Goal: Task Accomplishment & Management: Manage account settings

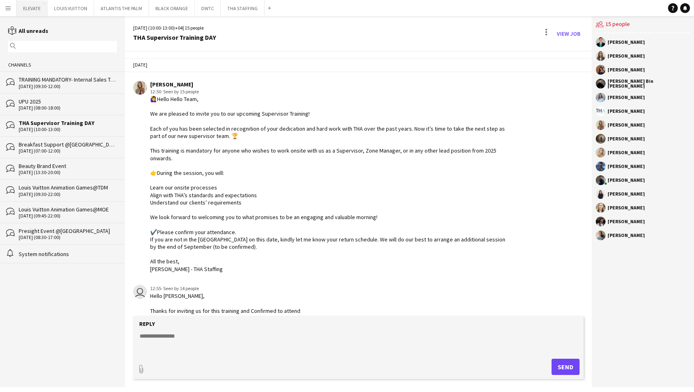
scroll to position [507, 0]
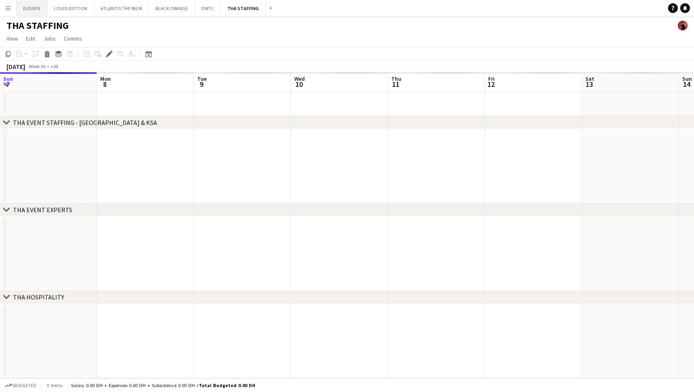
scroll to position [0, 279]
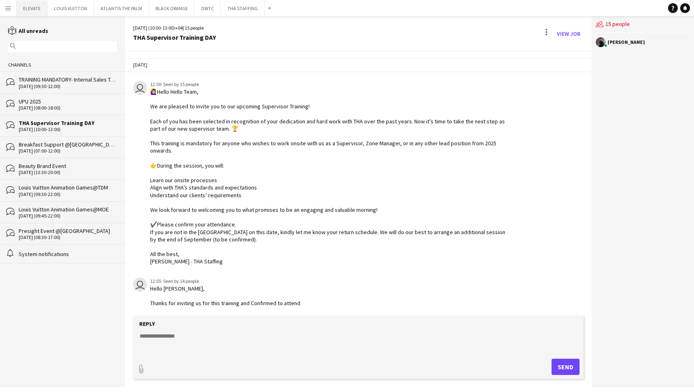
scroll to position [450, 0]
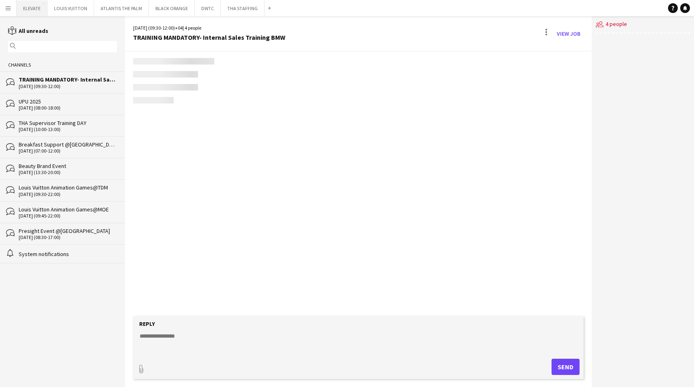
scroll to position [1024, 0]
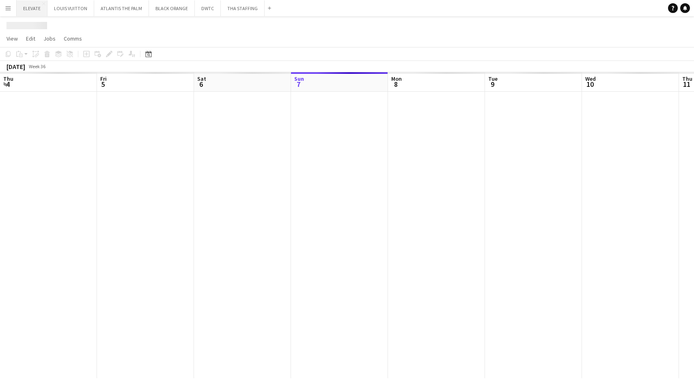
scroll to position [0, 194]
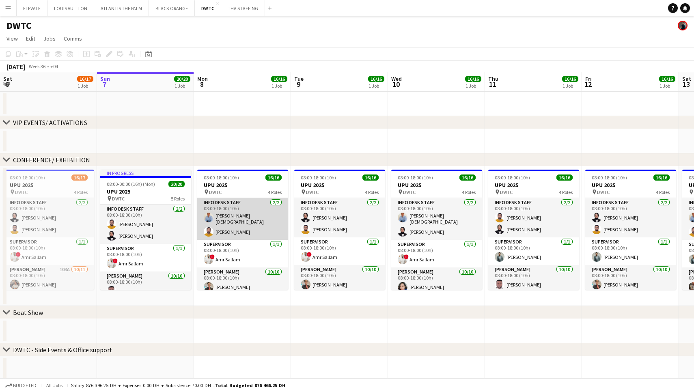
click at [238, 211] on app-card-role "Info desk staff 2/2 08:00-18:00 (10h) Lloyd Christian Gonzalo Adeel Ahmad" at bounding box center [242, 219] width 91 height 42
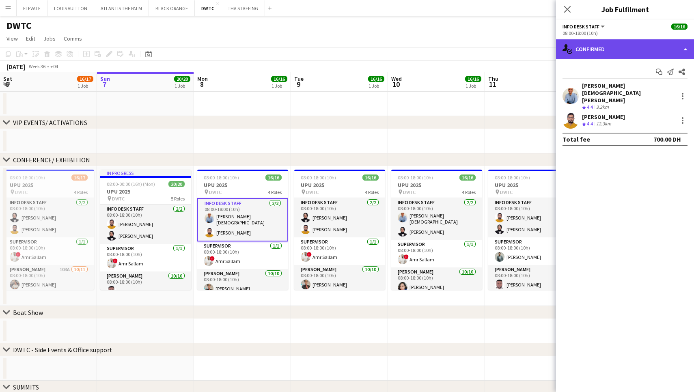
click at [593, 54] on div "single-neutral-actions-check-2 Confirmed" at bounding box center [625, 48] width 138 height 19
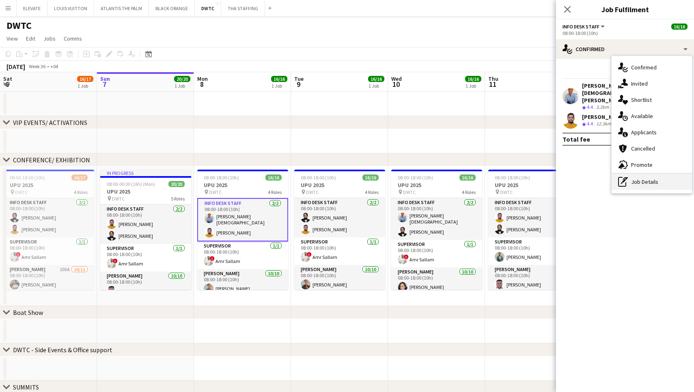
click at [635, 184] on div "pen-write Job Details" at bounding box center [651, 182] width 80 height 16
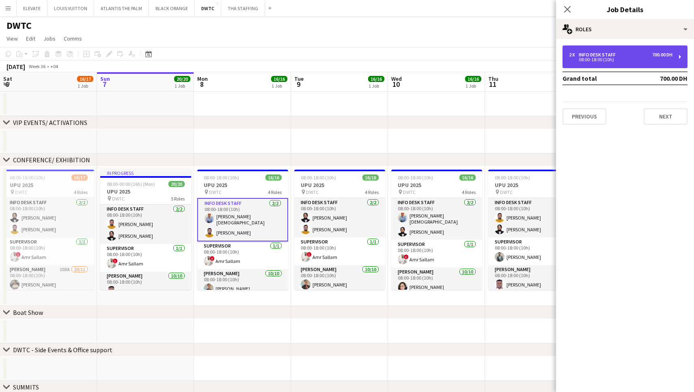
click at [607, 46] on div "2 x Info desk staff 700.00 DH 08:00-18:00 (10h)" at bounding box center [624, 56] width 125 height 23
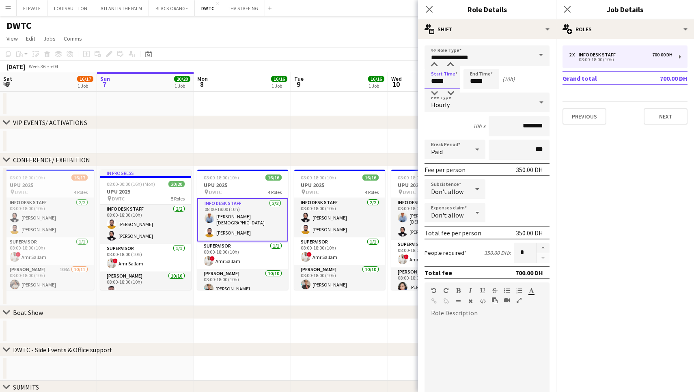
click at [439, 83] on input "*****" at bounding box center [442, 79] width 36 height 20
type input "*****"
click at [437, 90] on div at bounding box center [434, 93] width 16 height 8
click at [221, 260] on app-card-role "Supervisor 1/1 08:00-18:00 (10h) ! Amr Sallam" at bounding box center [242, 255] width 91 height 28
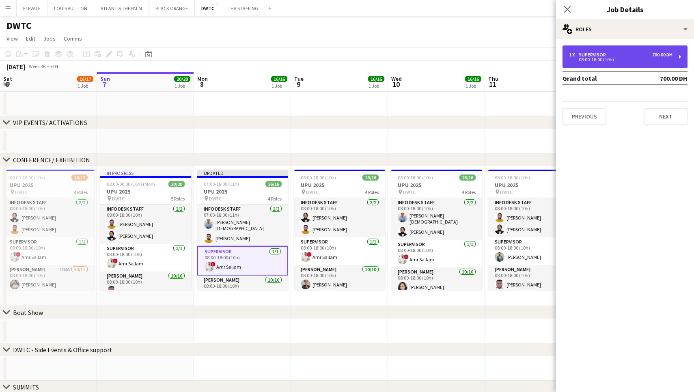
click at [593, 58] on div "08:00-18:00 (10h)" at bounding box center [620, 60] width 103 height 4
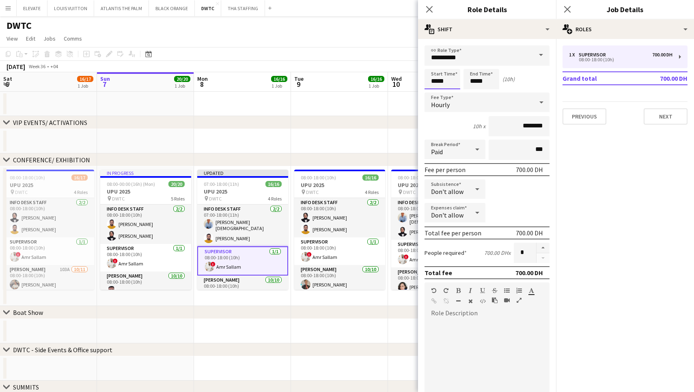
click at [434, 81] on input "*****" at bounding box center [442, 79] width 36 height 20
type input "*****"
click at [436, 91] on div at bounding box center [434, 93] width 16 height 8
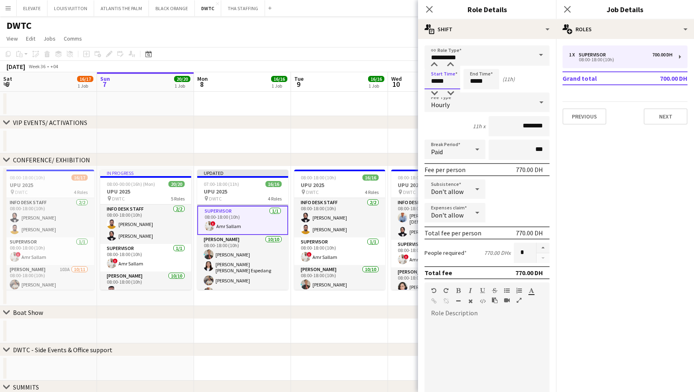
scroll to position [49, 0]
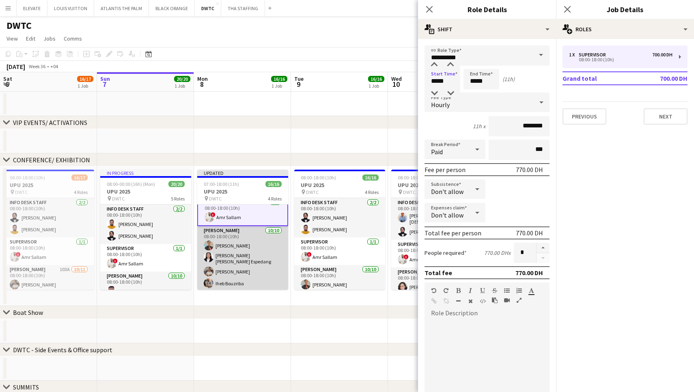
click at [232, 262] on app-card-role "Usher 10/10 08:00-18:00 (10h) Albert Arroyo Maria liza Espedang Muhammad Fayaz …" at bounding box center [242, 294] width 91 height 136
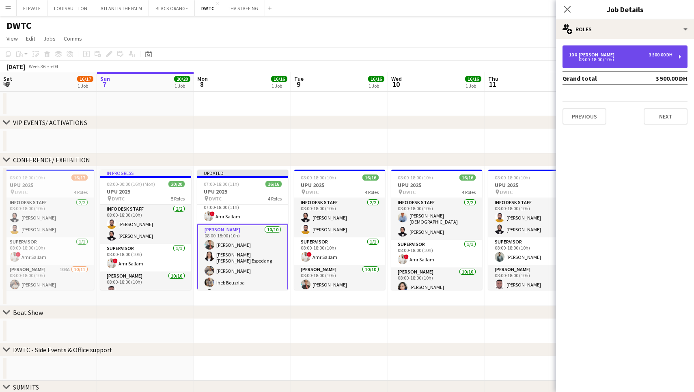
click at [602, 56] on div "10 x Usher 3 500.00 DH" at bounding box center [620, 55] width 103 height 6
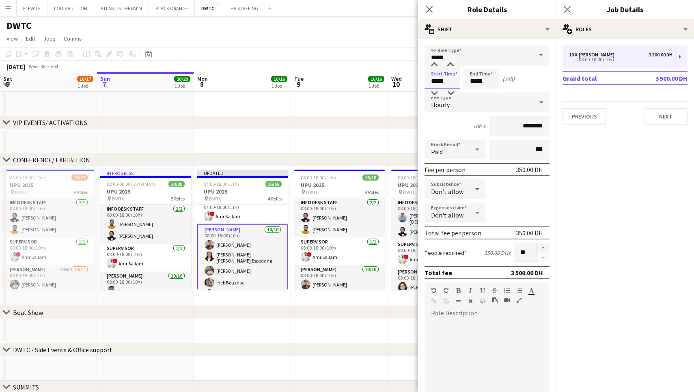
click at [445, 78] on input "*****" at bounding box center [442, 79] width 36 height 20
type input "*****"
click at [436, 90] on div at bounding box center [434, 93] width 16 height 8
click at [258, 136] on app-date-cell at bounding box center [242, 141] width 97 height 24
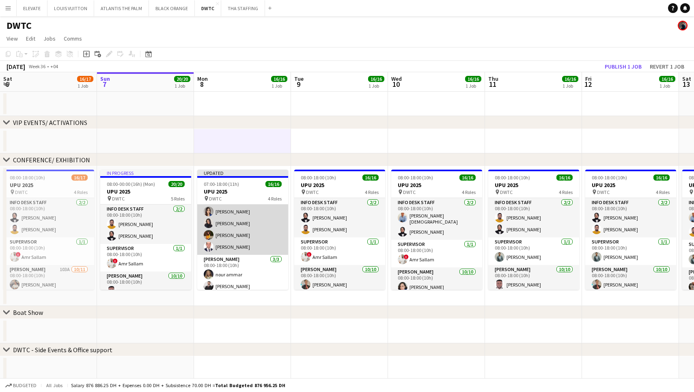
scroll to position [161, 0]
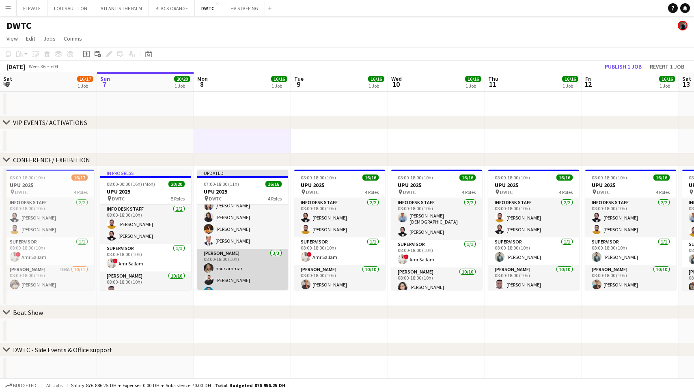
click at [234, 275] on app-card-role "Usher 3/3 08:00-18:00 (10h) nour ammar Radwan Jrish Benjamin Ofidi" at bounding box center [242, 274] width 91 height 51
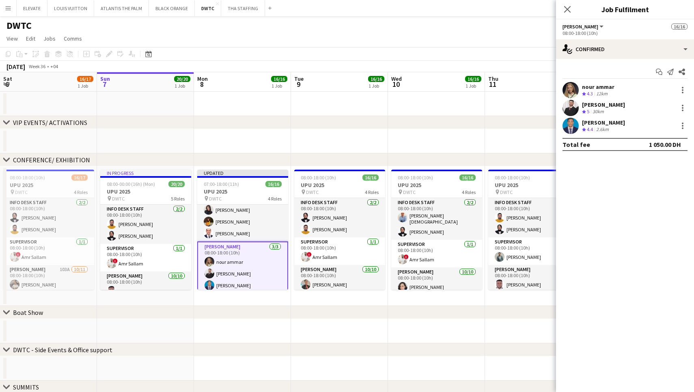
scroll to position [168, 0]
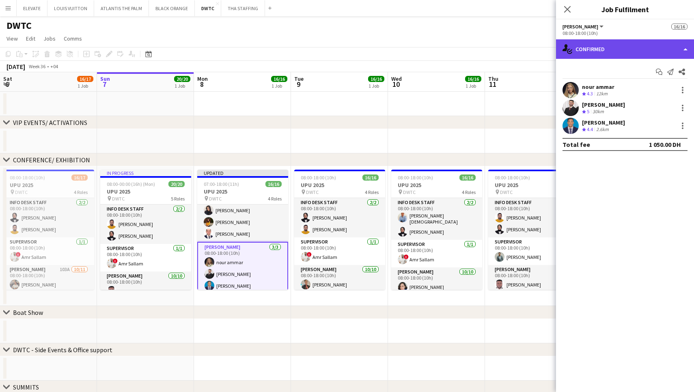
click at [625, 56] on div "single-neutral-actions-check-2 Confirmed" at bounding box center [625, 48] width 138 height 19
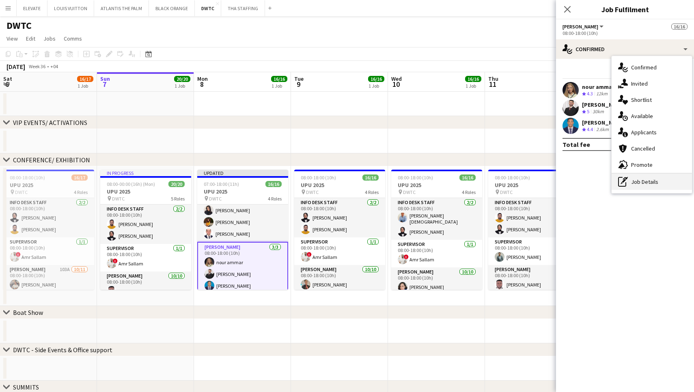
click at [625, 178] on icon "pen-write" at bounding box center [623, 182] width 10 height 10
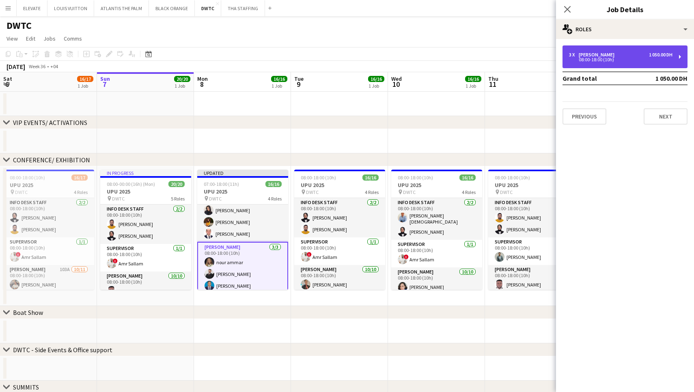
click at [597, 53] on div "3 x Usher 1 050.00 DH" at bounding box center [620, 55] width 103 height 6
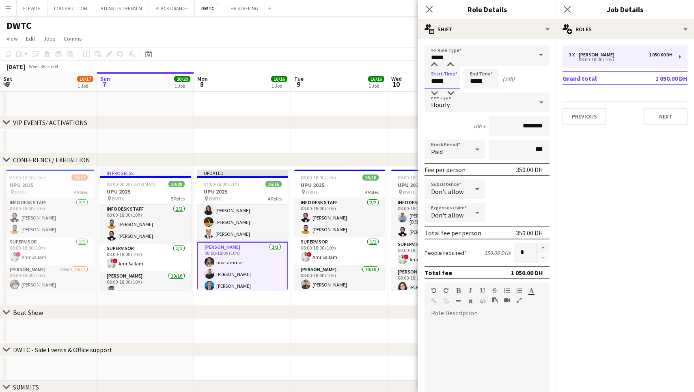
click at [444, 82] on input "*****" at bounding box center [442, 79] width 36 height 20
type input "*****"
click at [437, 91] on div at bounding box center [434, 93] width 16 height 8
click at [283, 136] on app-date-cell at bounding box center [242, 141] width 97 height 24
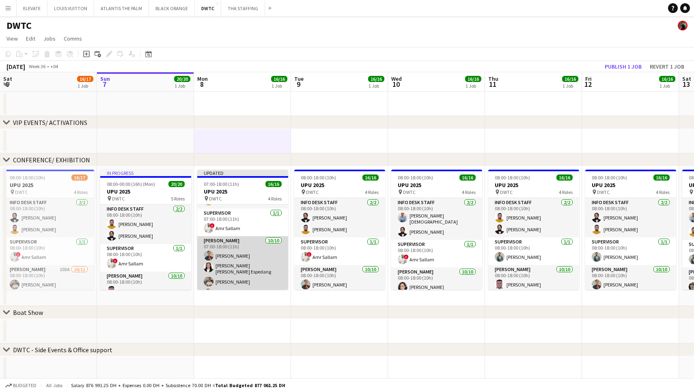
scroll to position [41, 0]
click at [247, 263] on app-card-role "Usher 10/10 07:00-18:00 (11h) Albert Arroyo Maria liza Espedang Muhammad Fayaz …" at bounding box center [242, 301] width 91 height 136
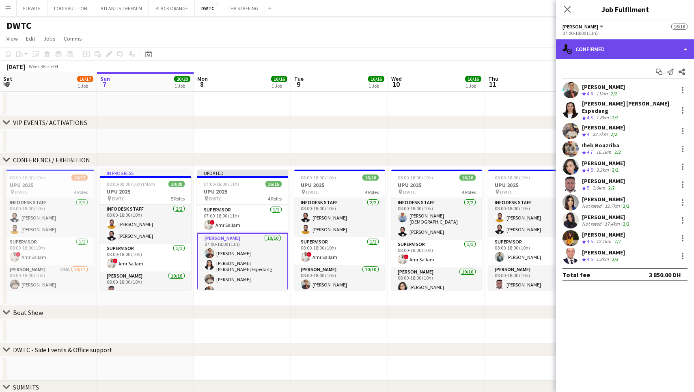
click at [652, 45] on div "single-neutral-actions-check-2 Confirmed" at bounding box center [625, 48] width 138 height 19
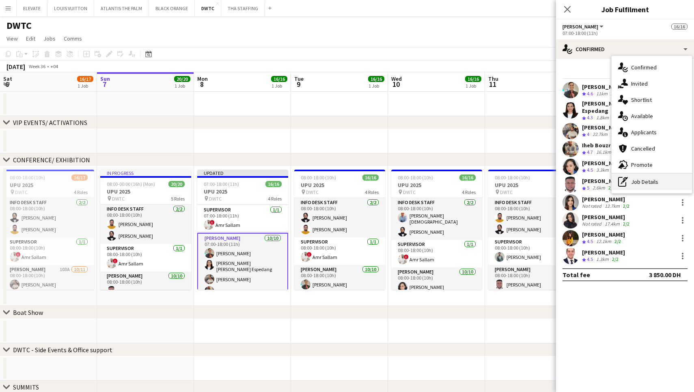
click at [638, 182] on div "pen-write Job Details" at bounding box center [651, 182] width 80 height 16
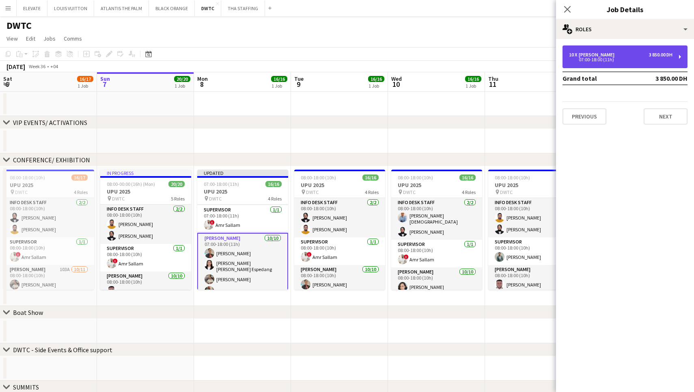
click at [597, 59] on div "07:00-18:00 (11h)" at bounding box center [620, 60] width 103 height 4
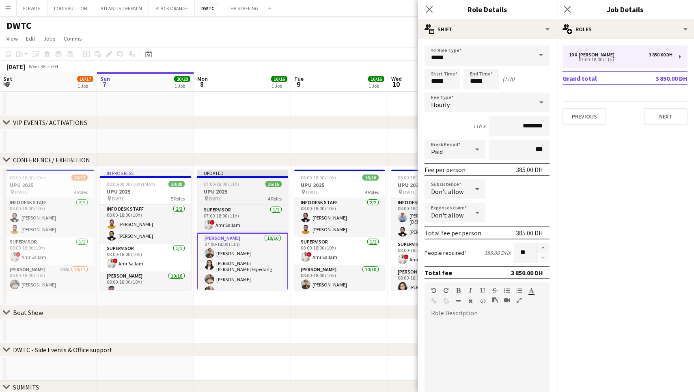
click at [254, 189] on h3 "UPU 2025" at bounding box center [242, 191] width 91 height 7
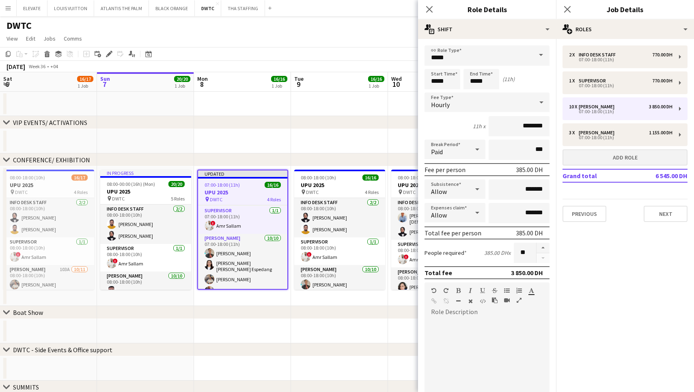
click at [657, 154] on button "Add role" at bounding box center [624, 157] width 125 height 16
type input "**********"
type input "*****"
type input "*******"
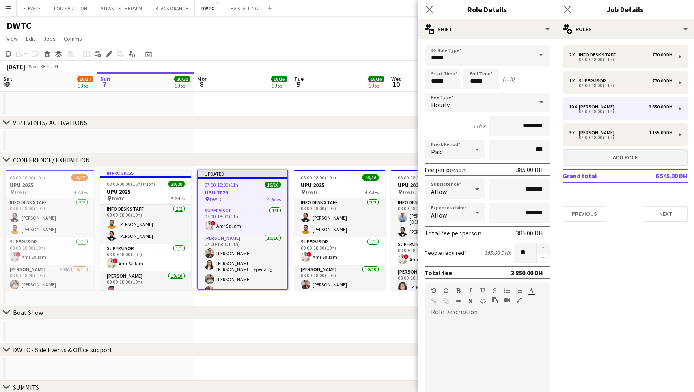
type input "*"
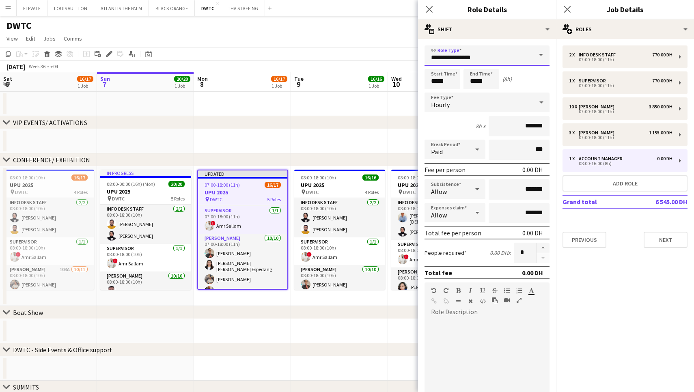
drag, startPoint x: 487, startPoint y: 59, endPoint x: 398, endPoint y: 57, distance: 88.9
click at [398, 57] on body "Menu Boards Boards Boards All jobs Status Workforce Workforce My Workforce Recr…" at bounding box center [347, 272] width 694 height 544
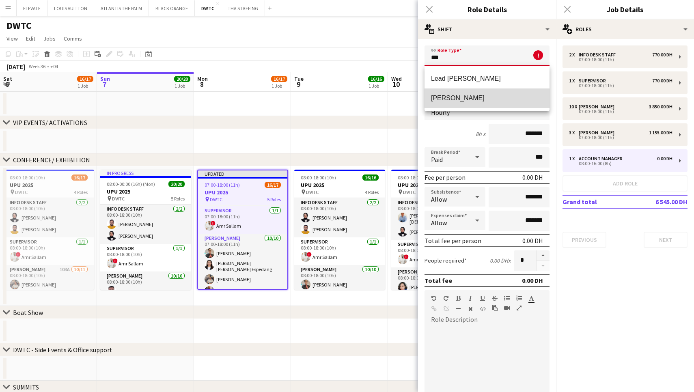
drag, startPoint x: 398, startPoint y: 57, endPoint x: 437, endPoint y: 106, distance: 62.6
click at [437, 106] on mat-option "[PERSON_NAME]" at bounding box center [486, 97] width 125 height 19
type input "*****"
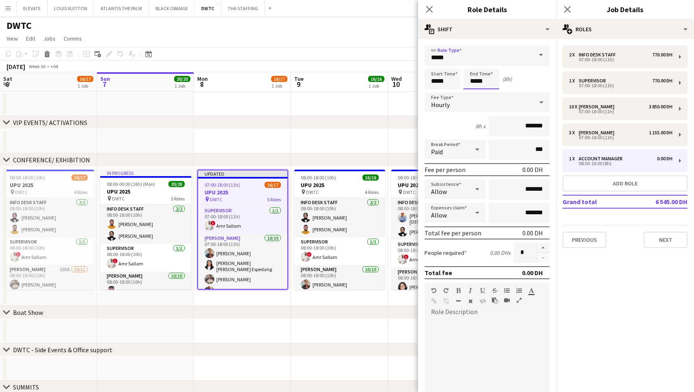
click at [490, 78] on input "*****" at bounding box center [481, 79] width 36 height 20
click at [476, 68] on div at bounding box center [473, 65] width 16 height 8
type input "*****"
click at [476, 68] on div at bounding box center [473, 65] width 16 height 8
click at [526, 128] on input "*******" at bounding box center [518, 126] width 61 height 20
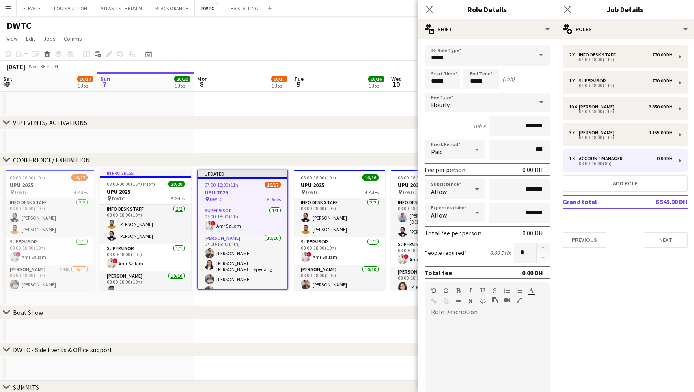
type input "****"
type input "*****"
click at [458, 127] on div "10h x *****" at bounding box center [486, 126] width 125 height 20
click at [228, 157] on div "chevron-right CONFERENCE/ EXHIBITION" at bounding box center [347, 159] width 694 height 13
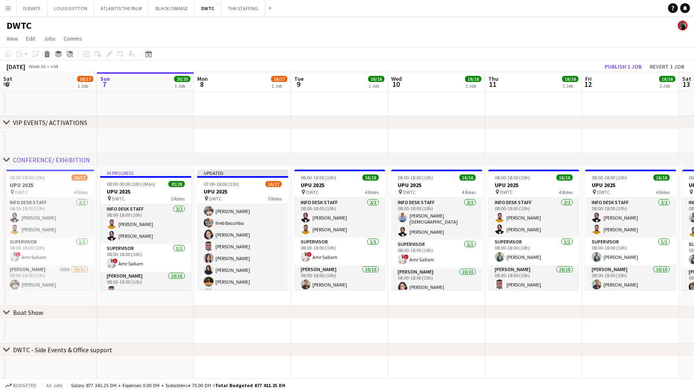
scroll to position [108, 0]
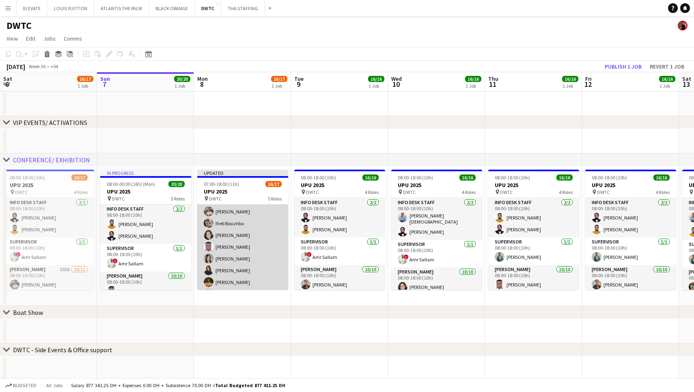
click at [243, 244] on app-card-role "Usher 10/10 07:00-18:00 (11h) Albert Arroyo Maria liza Espedang Muhammad Fayaz …" at bounding box center [242, 234] width 91 height 136
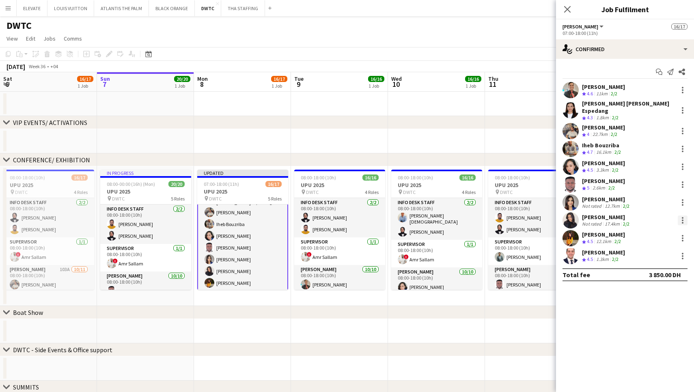
click at [681, 215] on div at bounding box center [682, 220] width 10 height 10
click at [653, 254] on button "Switch crew" at bounding box center [655, 249] width 63 height 19
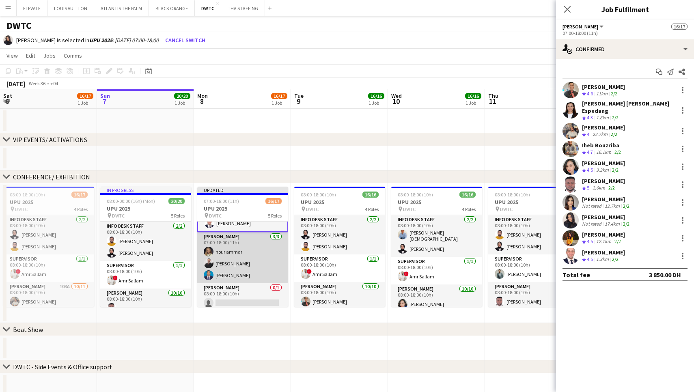
scroll to position [196, 0]
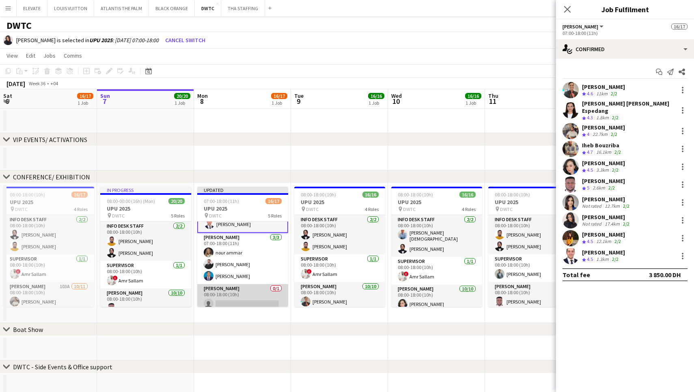
click at [241, 289] on app-card-role "Usher 0/1 08:00-18:00 (10h) single-neutral-actions" at bounding box center [242, 298] width 91 height 28
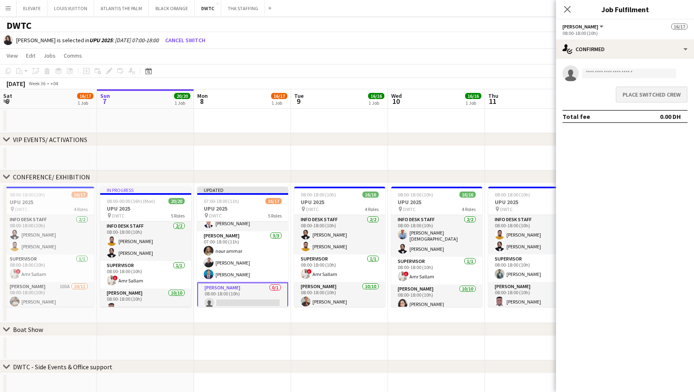
click at [645, 96] on button "Place switched crew" at bounding box center [651, 94] width 72 height 16
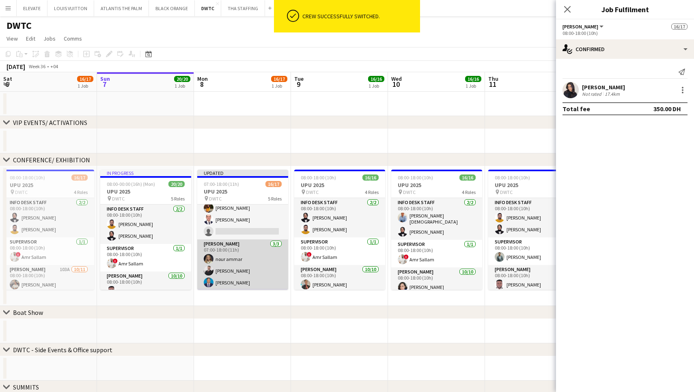
scroll to position [166, 0]
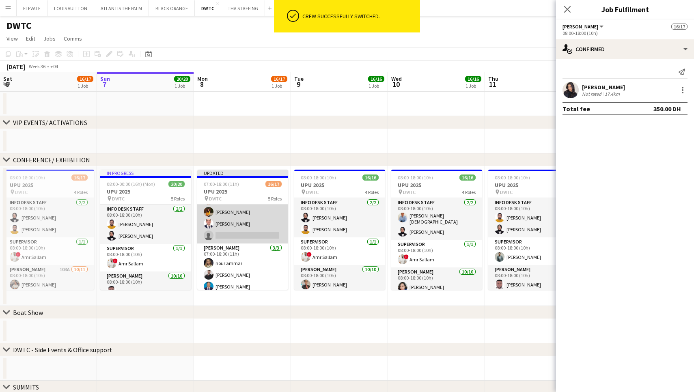
click at [253, 221] on app-card-role "Usher 9/10 07:00-18:00 (11h) Albert Arroyo Maria liza Espedang Muhammad Fayaz I…" at bounding box center [242, 175] width 91 height 136
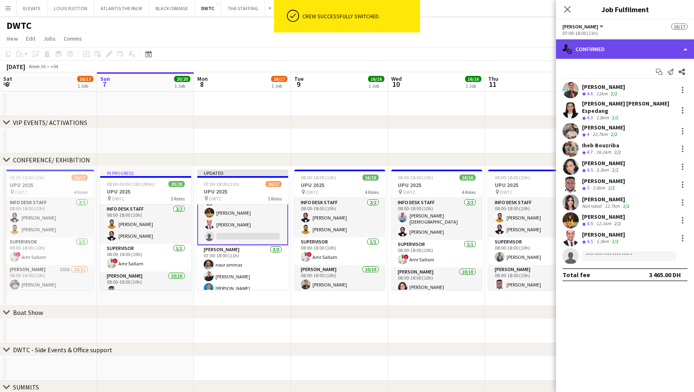
click at [614, 50] on div "single-neutral-actions-check-2 Confirmed" at bounding box center [625, 48] width 138 height 19
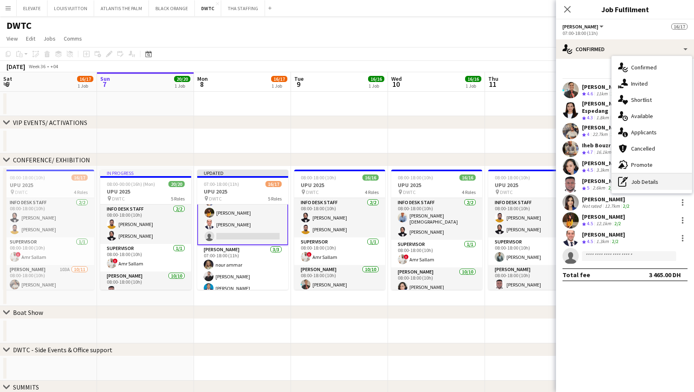
click at [653, 185] on div "pen-write Job Details" at bounding box center [651, 182] width 80 height 16
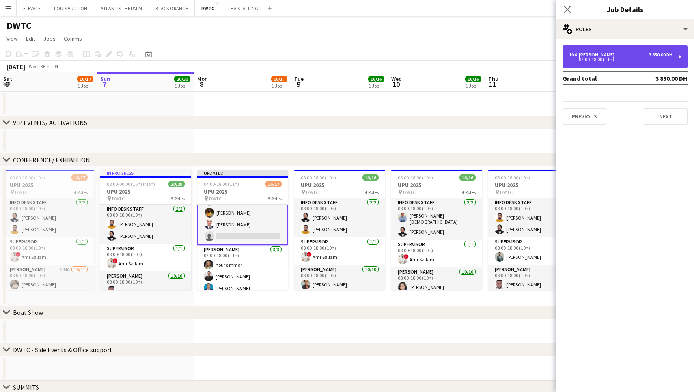
click at [592, 49] on div "10 x Usher 3 850.00 DH 07:00-18:00 (11h)" at bounding box center [624, 56] width 125 height 23
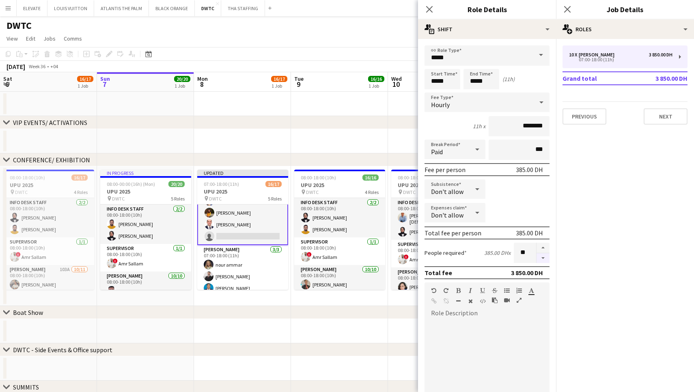
click at [542, 258] on button "button" at bounding box center [542, 258] width 13 height 10
type input "*"
click at [284, 138] on app-date-cell at bounding box center [242, 141] width 97 height 24
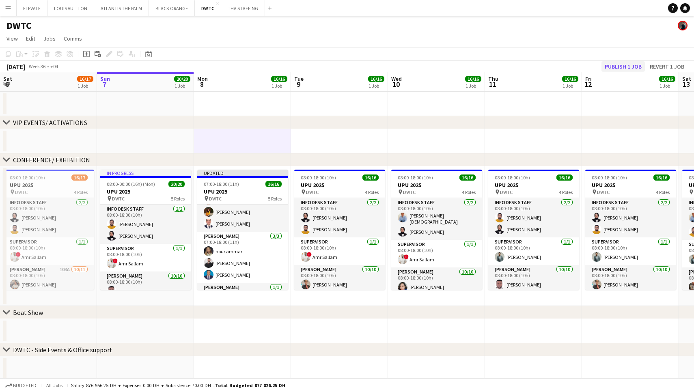
click at [629, 64] on button "Publish 1 job" at bounding box center [622, 66] width 43 height 11
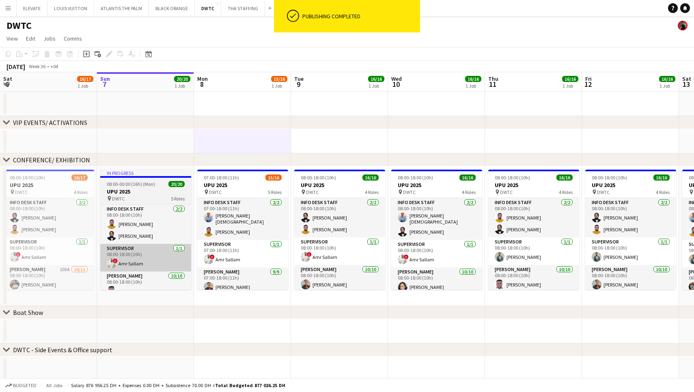
scroll to position [0, 0]
click at [152, 252] on app-card-role "Supervisor 1/1 08:00-18:00 (10h) ! Amr Sallam" at bounding box center [145, 258] width 91 height 28
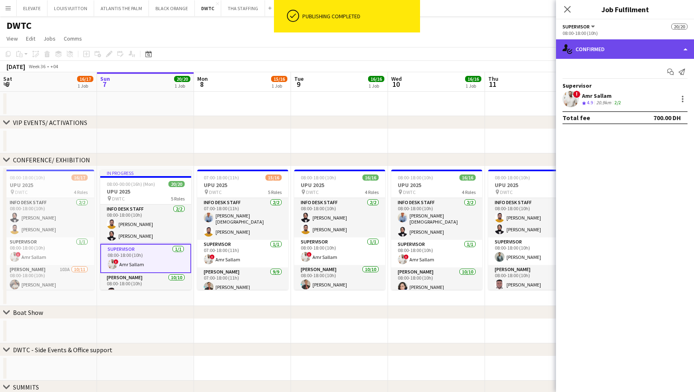
click at [609, 54] on div "single-neutral-actions-check-2 Confirmed" at bounding box center [625, 48] width 138 height 19
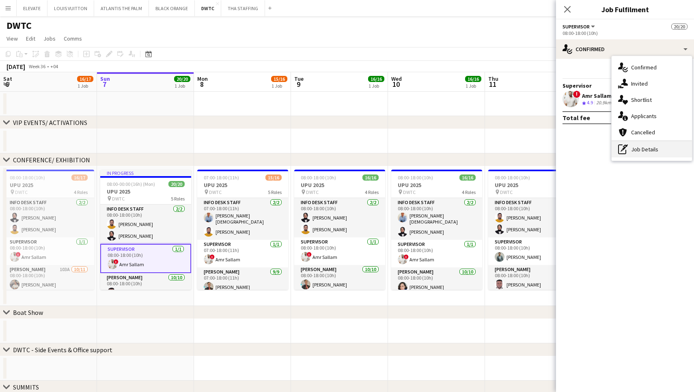
click at [632, 148] on div "pen-write Job Details" at bounding box center [651, 149] width 80 height 16
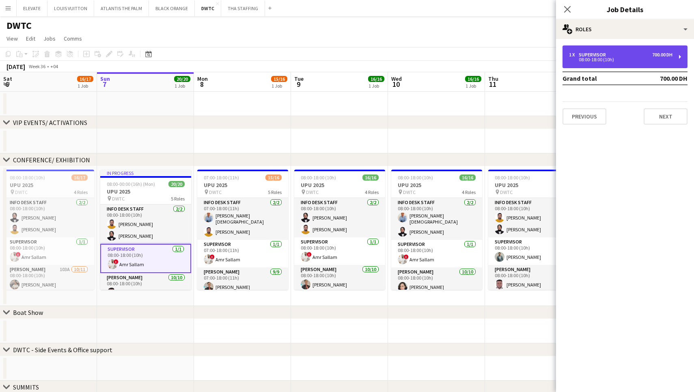
click at [625, 59] on div "08:00-18:00 (10h)" at bounding box center [620, 60] width 103 height 4
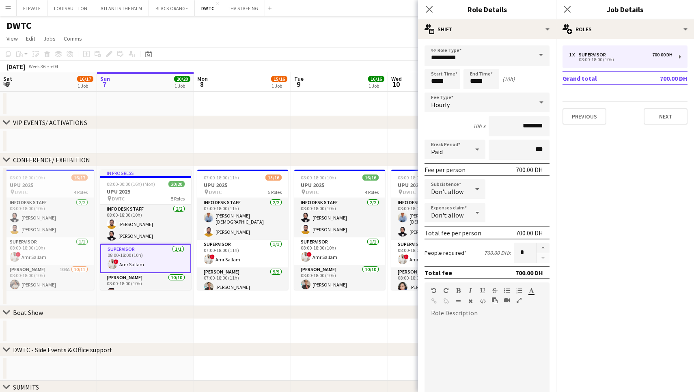
click at [161, 311] on div "chevron-right Boat Show" at bounding box center [347, 312] width 694 height 13
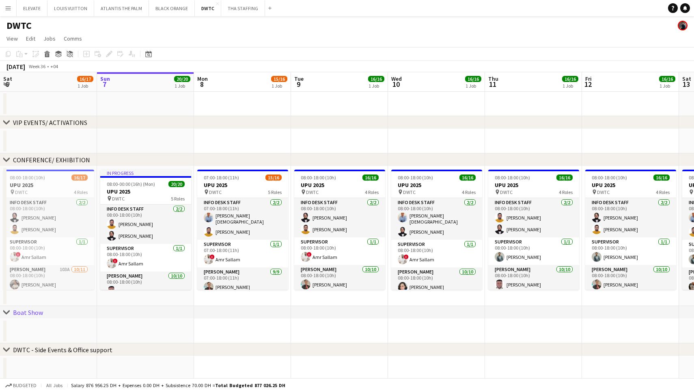
drag, startPoint x: 249, startPoint y: 2, endPoint x: 254, endPoint y: -10, distance: 12.9
click at [254, 0] on html "Menu Boards Boards Boards All jobs Status Workforce Workforce My Workforce Recr…" at bounding box center [347, 272] width 694 height 544
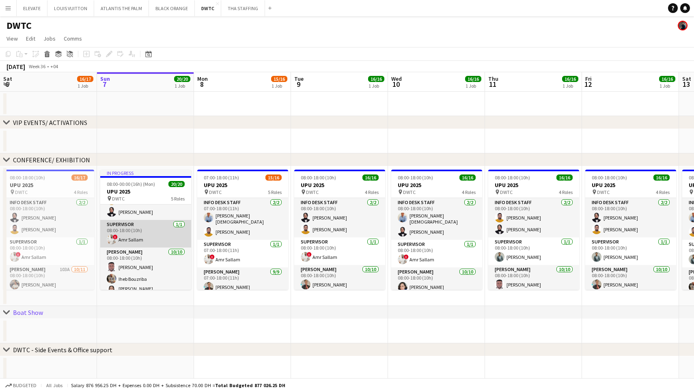
scroll to position [21, 0]
click at [145, 229] on app-card-role "Supervisor 1/1 08:00-18:00 (10h) ! Amr Sallam" at bounding box center [145, 236] width 91 height 28
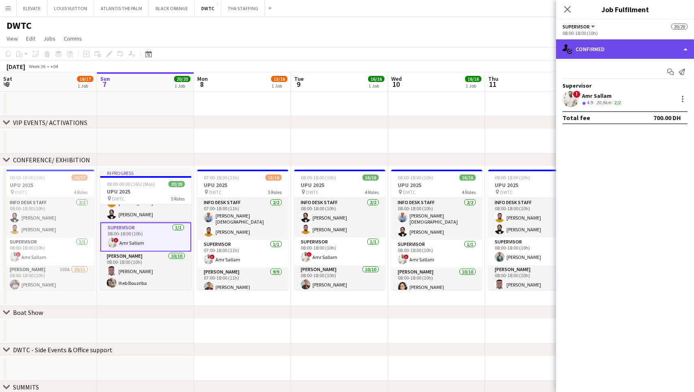
click at [653, 56] on div "single-neutral-actions-check-2 Confirmed" at bounding box center [625, 48] width 138 height 19
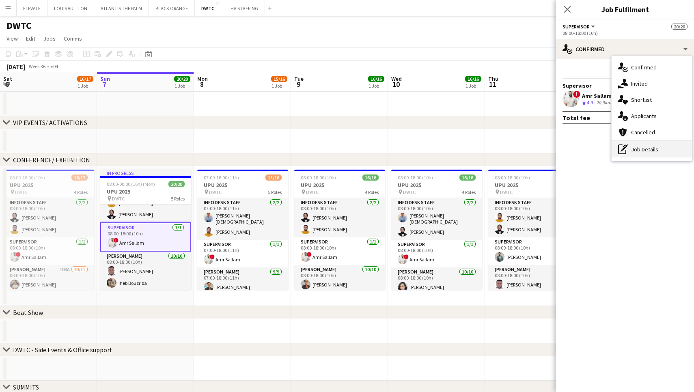
click at [652, 154] on div "pen-write Job Details" at bounding box center [651, 149] width 80 height 16
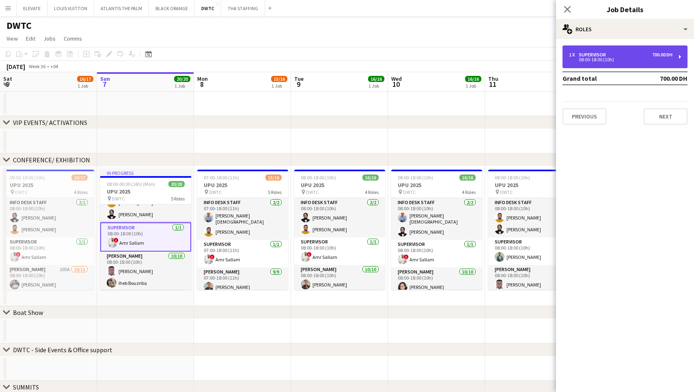
click at [601, 62] on div "08:00-18:00 (10h)" at bounding box center [620, 60] width 103 height 4
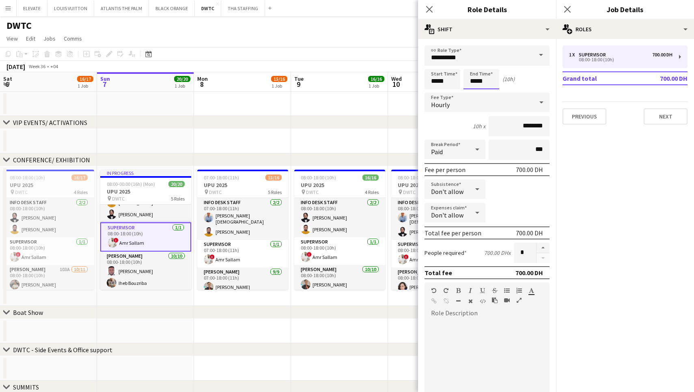
click at [485, 84] on body "Menu Boards Boards Boards All jobs Status Workforce Workforce My Workforce Recr…" at bounding box center [347, 272] width 694 height 544
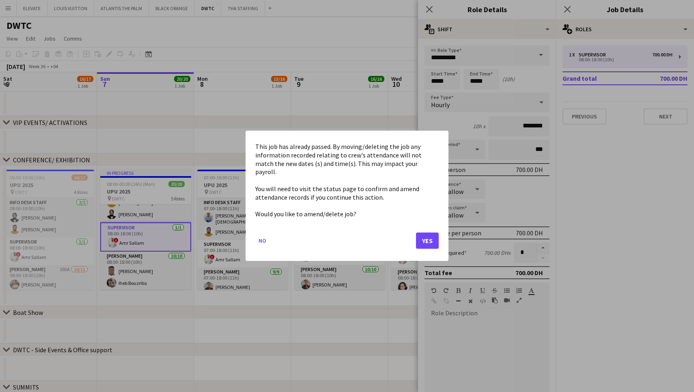
click at [425, 235] on button "Yes" at bounding box center [427, 241] width 23 height 16
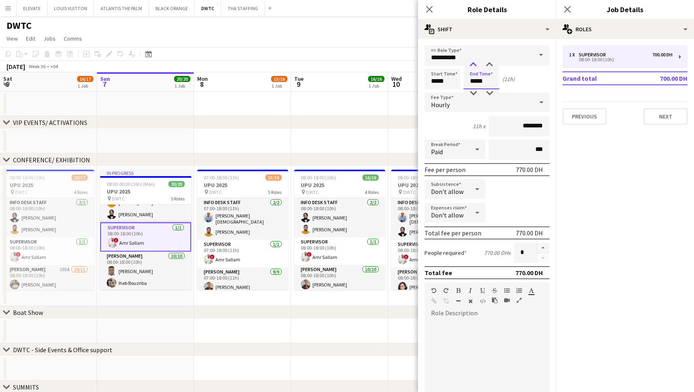
click at [473, 67] on div at bounding box center [473, 65] width 16 height 8
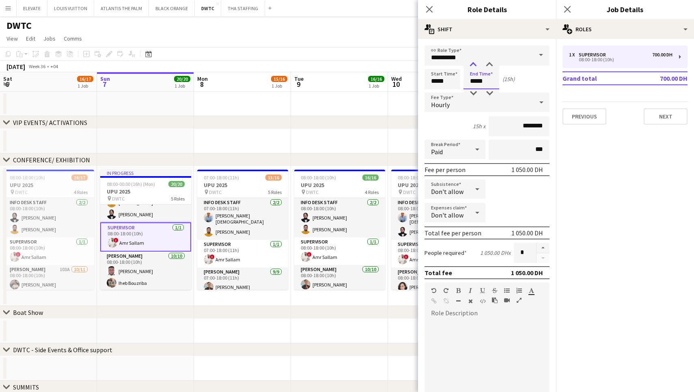
type input "*****"
click at [473, 67] on div at bounding box center [473, 65] width 16 height 8
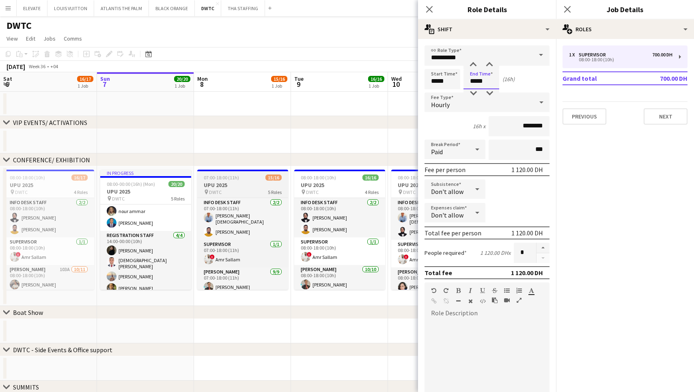
scroll to position [231, 0]
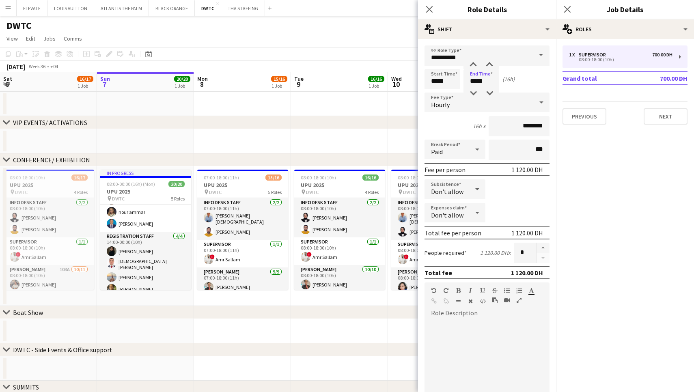
click at [258, 144] on app-date-cell at bounding box center [242, 141] width 97 height 24
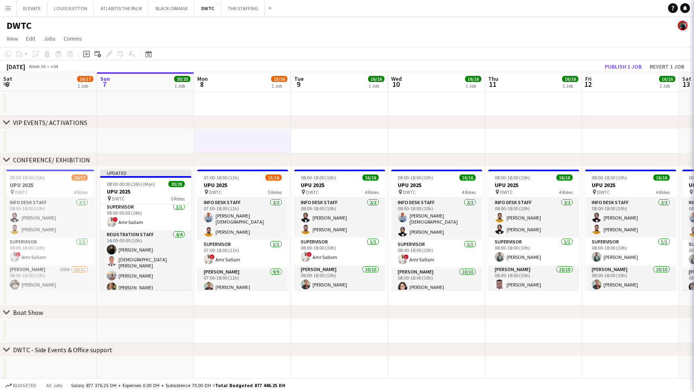
scroll to position [229, 0]
click at [625, 66] on button "Publish 1 job" at bounding box center [622, 66] width 43 height 11
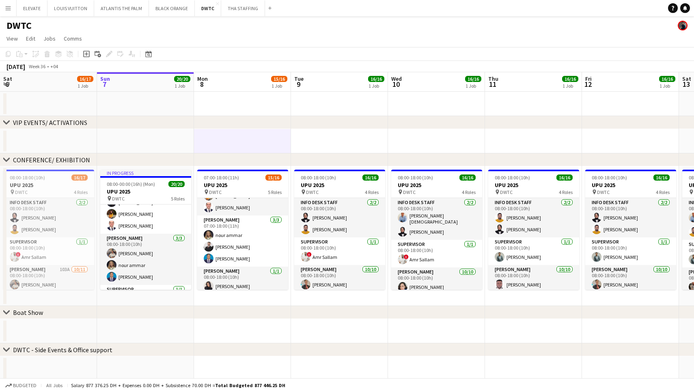
scroll to position [176, 0]
click at [253, 323] on app-date-cell at bounding box center [242, 331] width 97 height 24
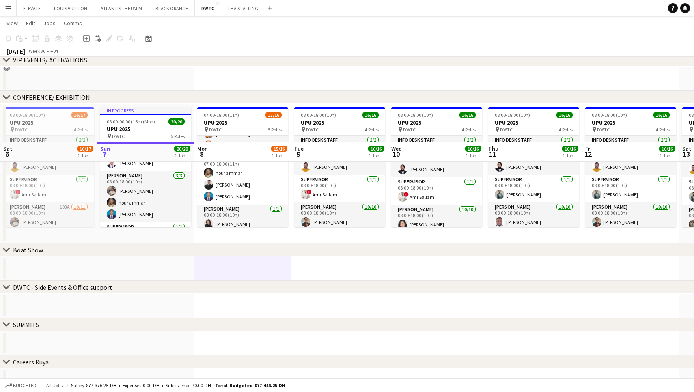
scroll to position [0, 0]
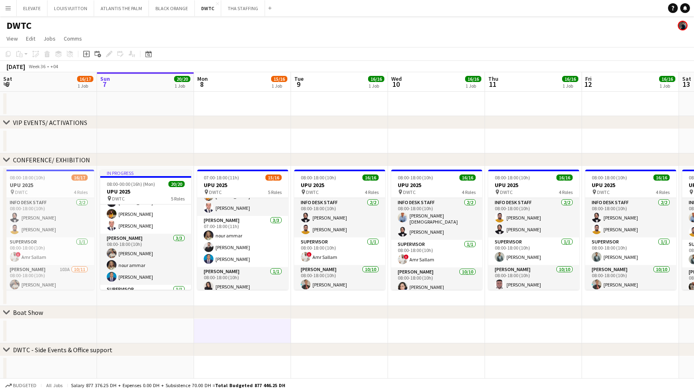
click at [260, 144] on app-date-cell at bounding box center [242, 141] width 97 height 24
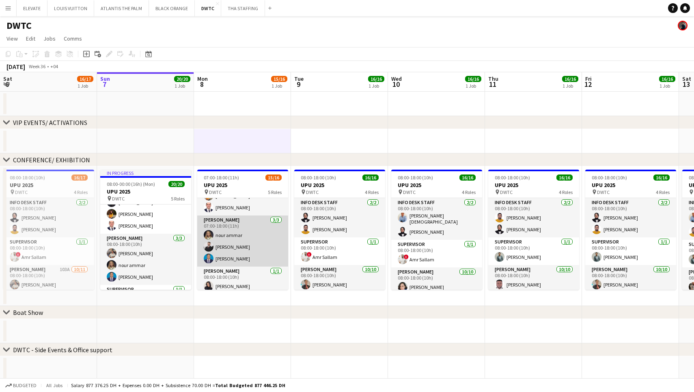
scroll to position [176, 0]
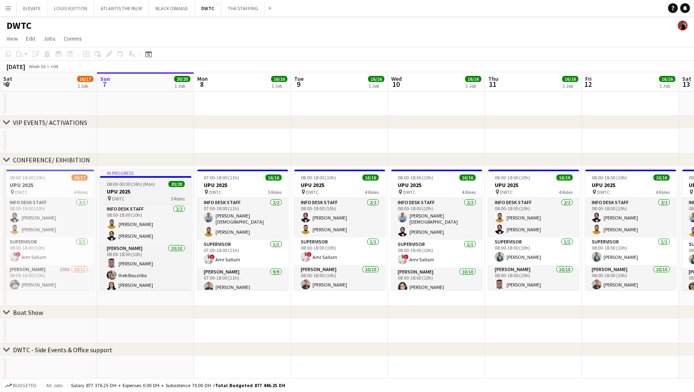
click at [165, 196] on div "pin DWTC 5 Roles" at bounding box center [145, 198] width 91 height 6
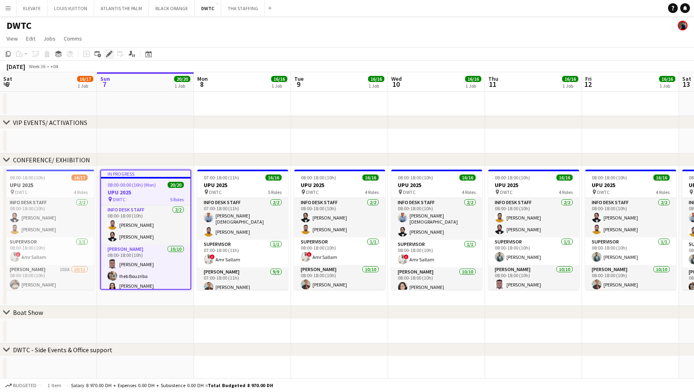
click at [110, 56] on icon "Edit" at bounding box center [109, 54] width 6 height 6
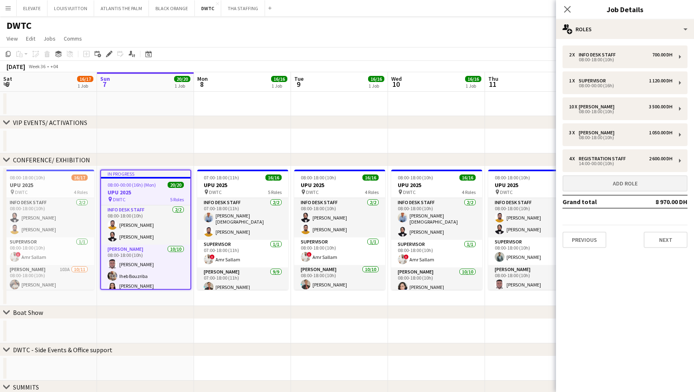
click at [612, 183] on button "Add role" at bounding box center [624, 183] width 125 height 16
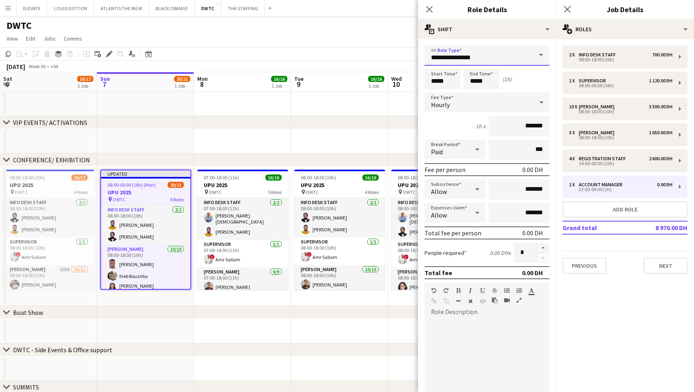
drag, startPoint x: 488, startPoint y: 62, endPoint x: 398, endPoint y: 61, distance: 90.1
click at [398, 61] on body "Menu Boards Boards Boards All jobs Status Workforce Workforce My Workforce Recr…" at bounding box center [347, 272] width 694 height 544
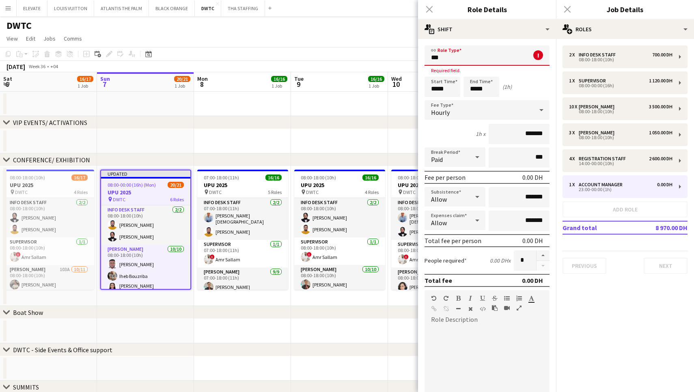
drag, startPoint x: 398, startPoint y: 61, endPoint x: 472, endPoint y: 97, distance: 82.4
click at [472, 97] on form "link Role Type *** ! Required field. Start Time ***** End Time ***** (1h) Fee T…" at bounding box center [487, 280] width 138 height 470
click at [454, 53] on input "***" at bounding box center [486, 55] width 125 height 20
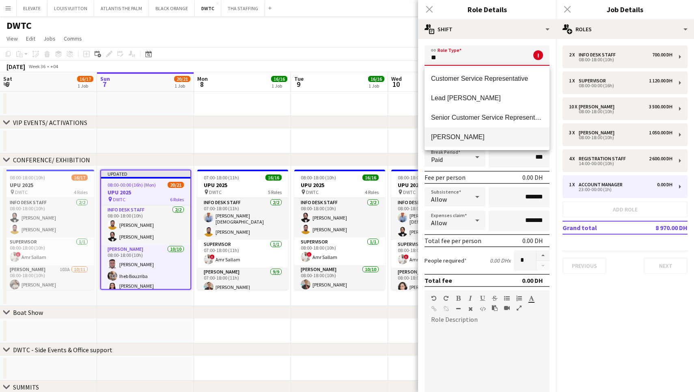
click at [466, 133] on mat-option "[PERSON_NAME]" at bounding box center [486, 136] width 125 height 19
type input "*****"
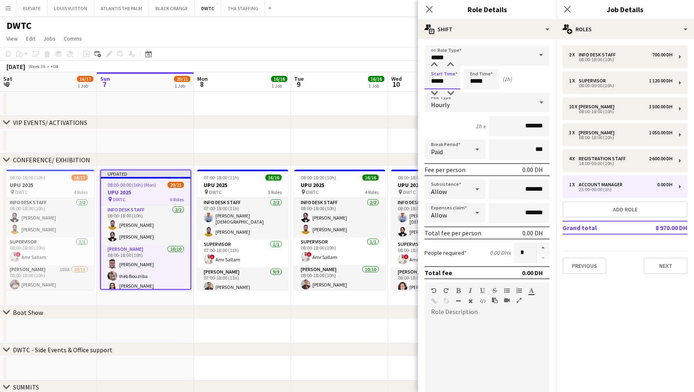
drag, startPoint x: 453, startPoint y: 85, endPoint x: 414, endPoint y: 78, distance: 39.9
click at [414, 78] on body "Menu Boards Boards Boards All jobs Status Workforce Workforce My Workforce Recr…" at bounding box center [347, 272] width 694 height 544
type input "*****"
drag, startPoint x: 491, startPoint y: 81, endPoint x: 468, endPoint y: 80, distance: 23.1
click at [468, 80] on input "*****" at bounding box center [481, 79] width 36 height 20
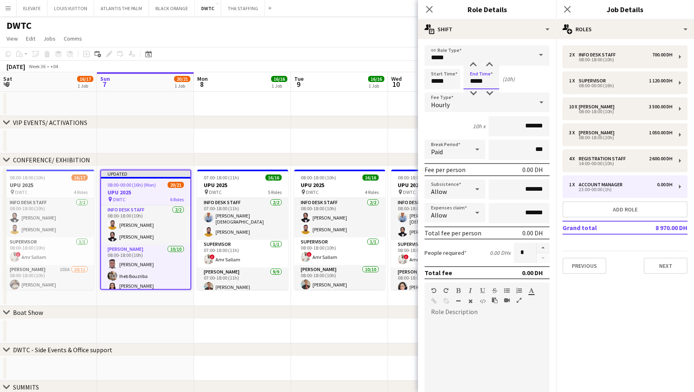
type input "*****"
drag, startPoint x: 526, startPoint y: 126, endPoint x: 510, endPoint y: 126, distance: 15.8
click at [510, 126] on input "*******" at bounding box center [518, 126] width 61 height 20
type input "********"
click at [453, 129] on div "10h x ********" at bounding box center [486, 126] width 125 height 20
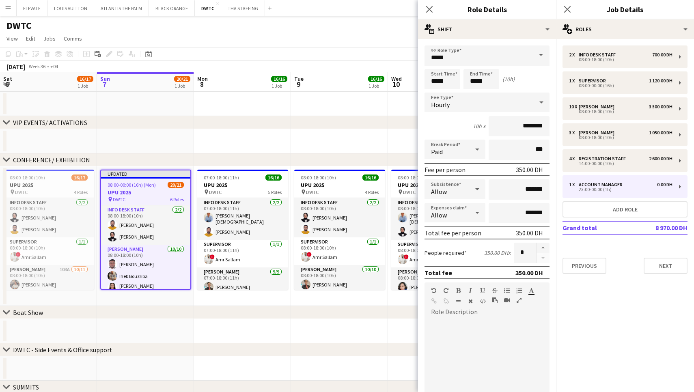
click at [125, 145] on app-date-cell at bounding box center [145, 141] width 97 height 24
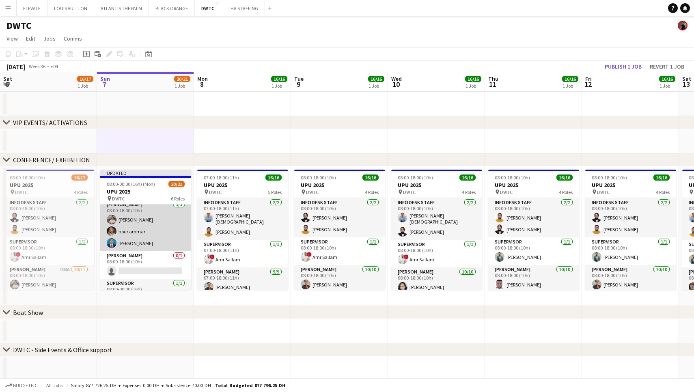
scroll to position [182, 0]
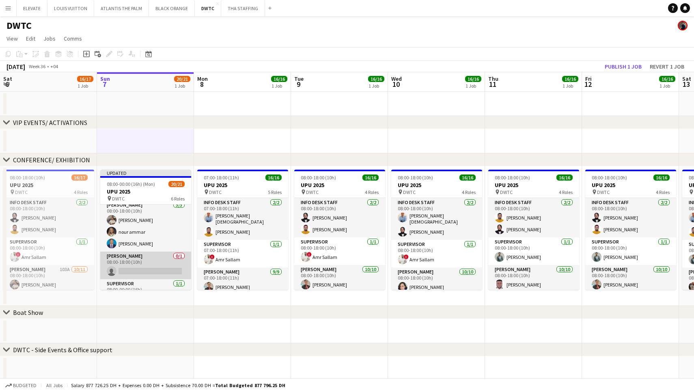
click at [159, 270] on app-card-role "Usher 0/1 08:00-18:00 (10h) single-neutral-actions" at bounding box center [145, 265] width 91 height 28
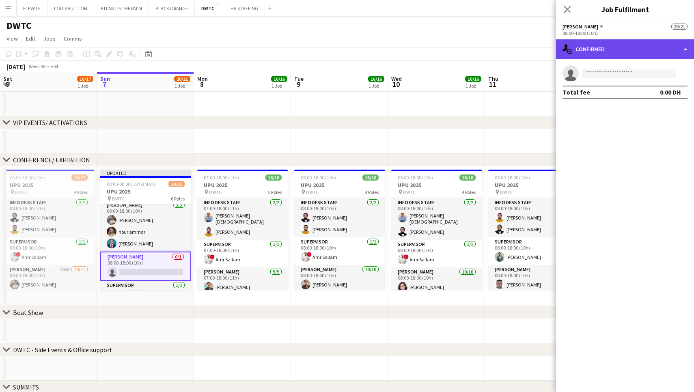
click at [633, 56] on div "single-neutral-actions-check-2 Confirmed" at bounding box center [625, 48] width 138 height 19
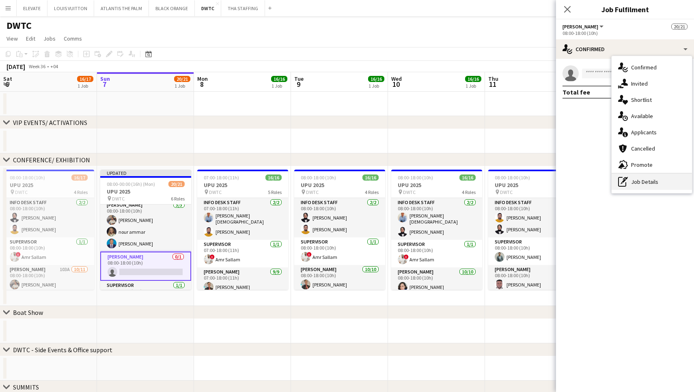
click at [657, 182] on div "pen-write Job Details" at bounding box center [651, 182] width 80 height 16
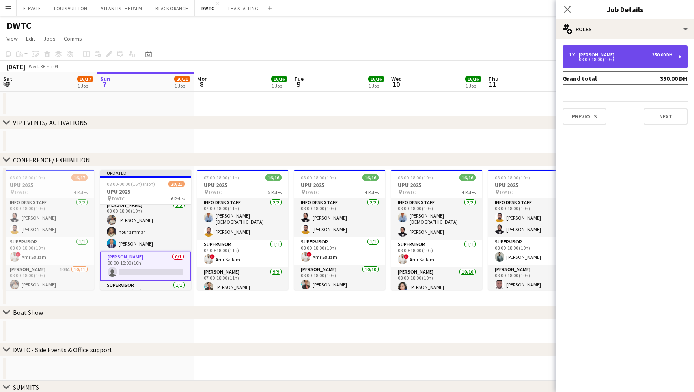
click at [631, 59] on div "08:00-18:00 (10h)" at bounding box center [620, 60] width 103 height 4
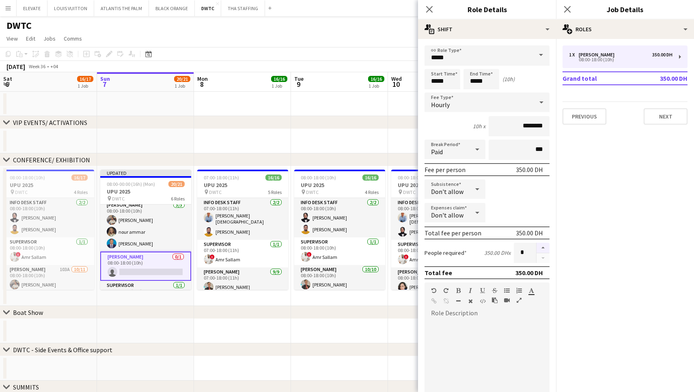
click at [545, 245] on button "button" at bounding box center [542, 248] width 13 height 11
type input "*"
click at [162, 140] on app-date-cell at bounding box center [145, 141] width 97 height 24
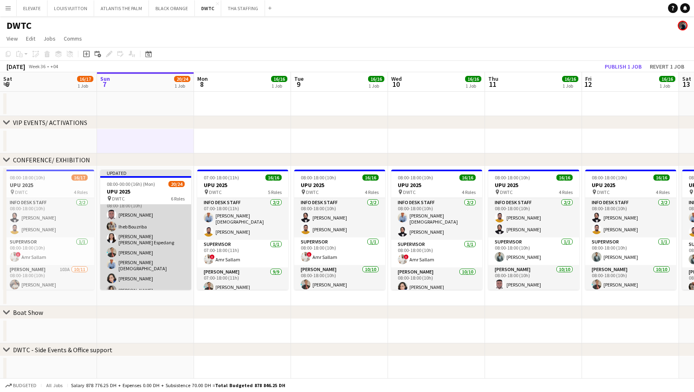
scroll to position [52, 0]
click at [149, 236] on app-card-role "Usher 10/10 08:00-18:00 (10h) Jevas Nangsi Iheb Bouzriba Maria liza Espedang Al…" at bounding box center [145, 260] width 91 height 138
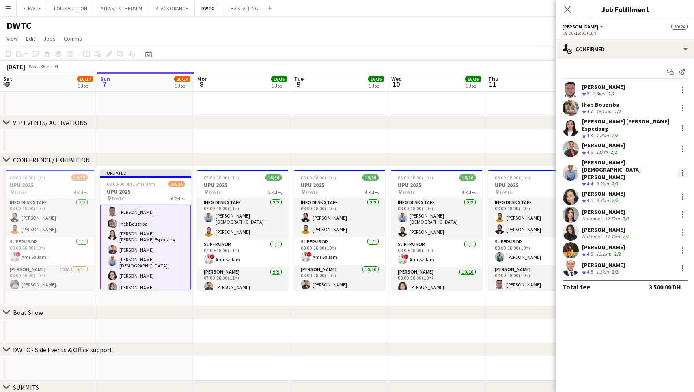
click at [681, 168] on div at bounding box center [682, 173] width 10 height 10
click at [652, 200] on button "Switch crew" at bounding box center [655, 195] width 63 height 19
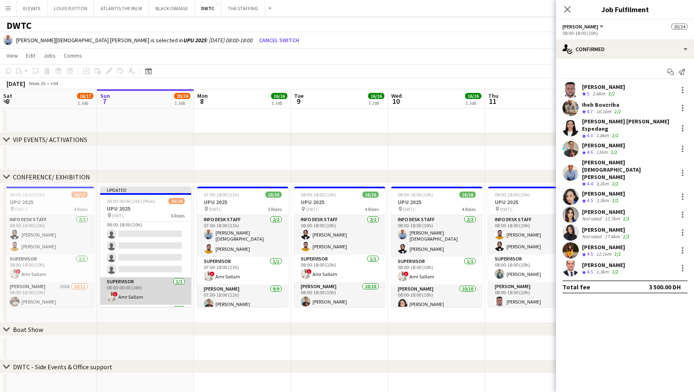
scroll to position [233, 0]
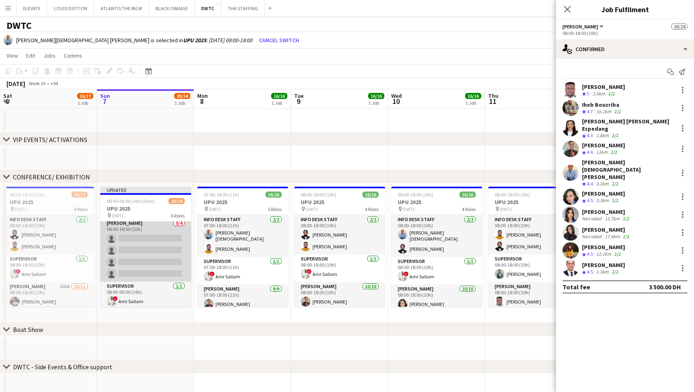
click at [120, 243] on app-card-role "Usher 0/4 08:00-18:00 (10h) single-neutral-actions single-neutral-actions singl…" at bounding box center [145, 250] width 91 height 63
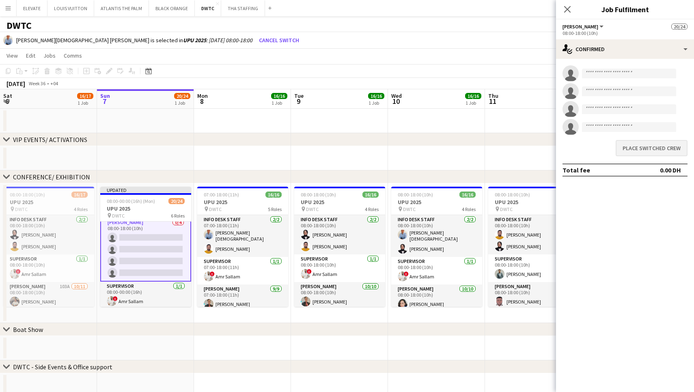
click at [635, 152] on button "Place switched crew" at bounding box center [651, 148] width 72 height 16
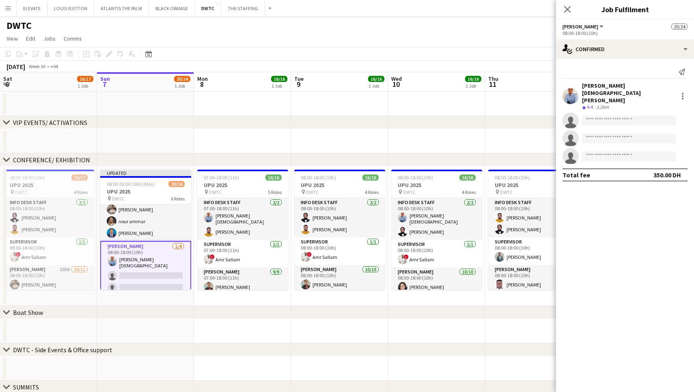
scroll to position [186, 0]
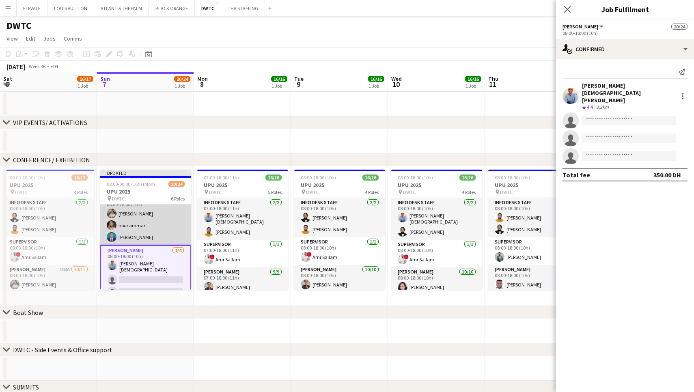
click at [127, 215] on app-card-role "Usher 3/3 08:00-18:00 (10h) Muhammad Fayaz nour ammar Benjamin Ofidi" at bounding box center [145, 219] width 91 height 51
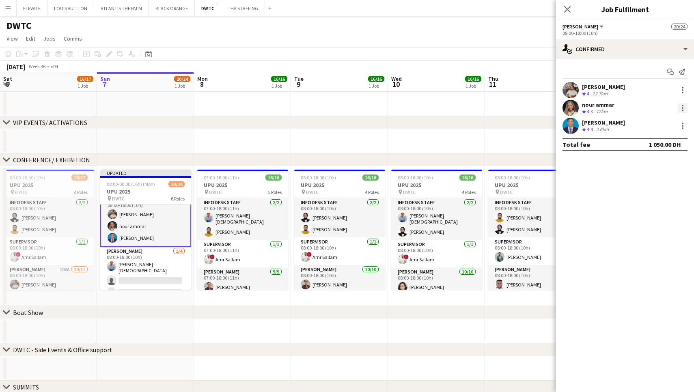
click at [682, 110] on div at bounding box center [682, 111] width 2 height 2
click at [653, 139] on span "Switch crew" at bounding box center [647, 142] width 34 height 7
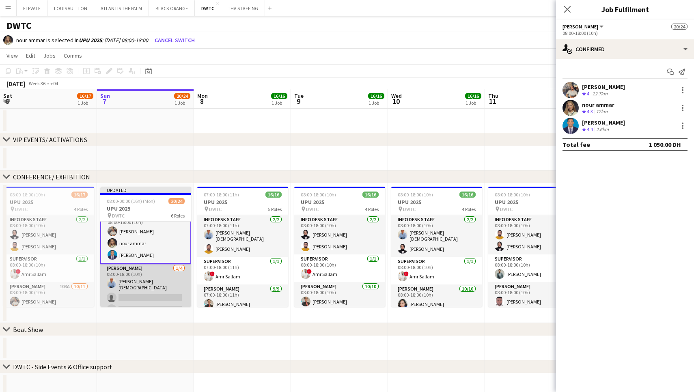
click at [143, 276] on app-card-role "Usher 1/4 08:00-18:00 (10h) Lloyd Christian Gonzalo single-neutral-actions sing…" at bounding box center [145, 296] width 91 height 65
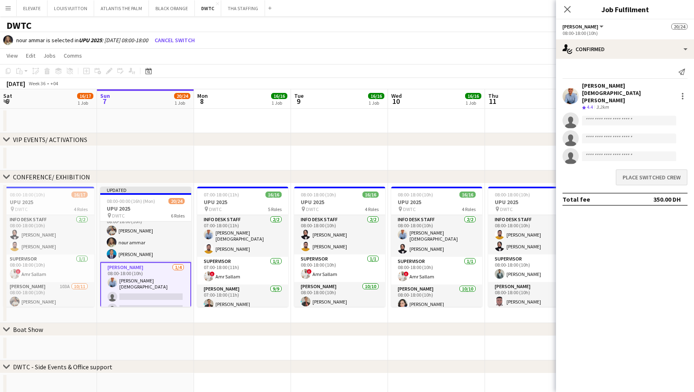
click at [651, 169] on button "Place switched crew" at bounding box center [651, 177] width 72 height 16
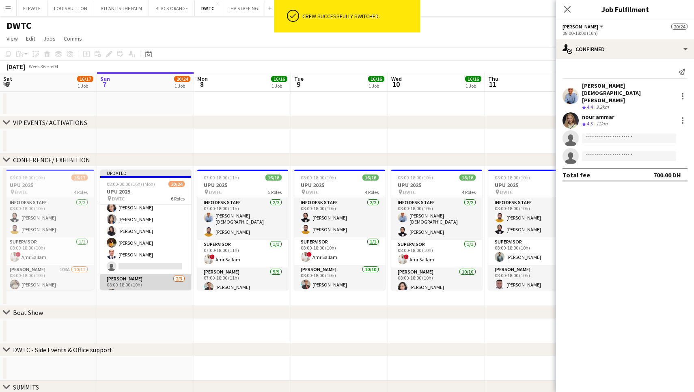
scroll to position [102, 0]
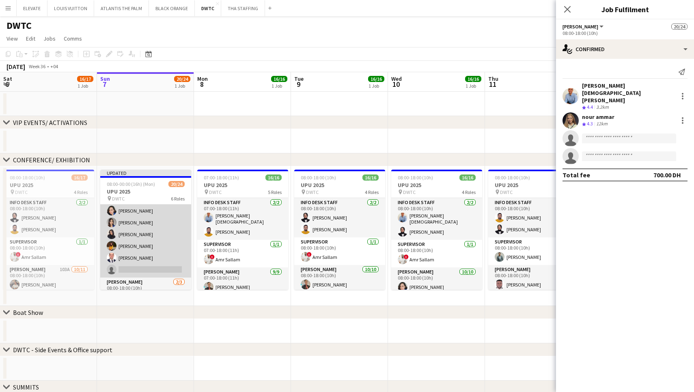
click at [142, 248] on app-card-role "Usher 9/10 08:00-18:00 (10h) Jevas Nangsi Iheb Bouzriba Maria liza Espedang Alb…" at bounding box center [145, 210] width 91 height 136
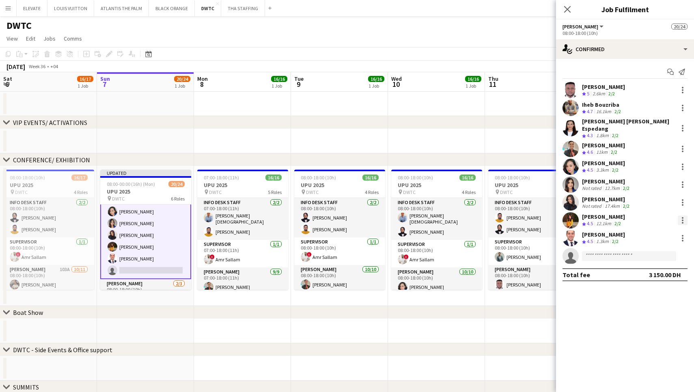
click at [682, 222] on div at bounding box center [682, 223] width 2 height 2
click at [651, 254] on button "Switch crew" at bounding box center [655, 249] width 63 height 19
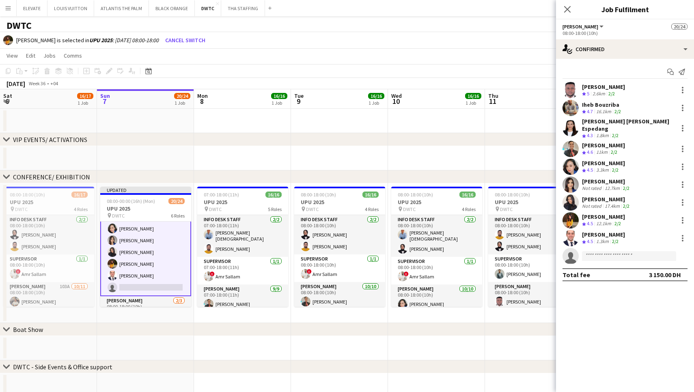
scroll to position [129, 0]
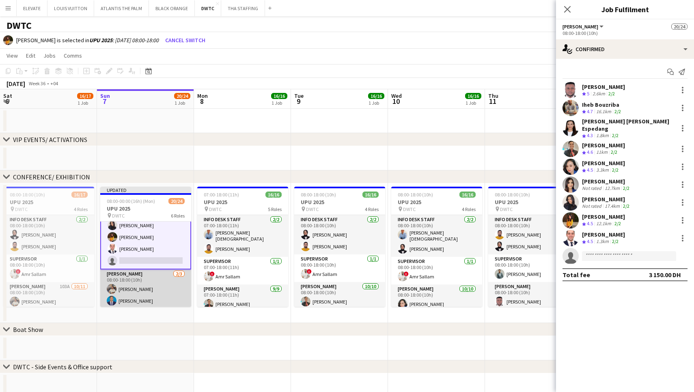
click at [156, 279] on app-card-role "Usher 2/3 08:00-18:00 (10h) Muhammad Fayaz Benjamin Ofidi single-neutral-actions" at bounding box center [145, 294] width 91 height 51
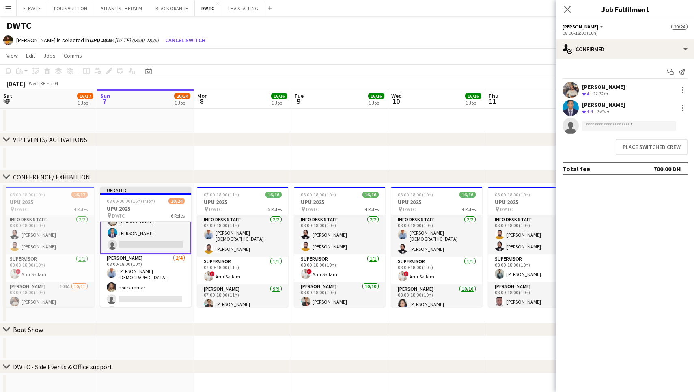
scroll to position [197, 0]
click at [156, 279] on app-card-role "Usher 2/4 08:00-18:00 (10h) Lloyd Christian Gonzalo nour ammar single-neutral-a…" at bounding box center [145, 285] width 91 height 65
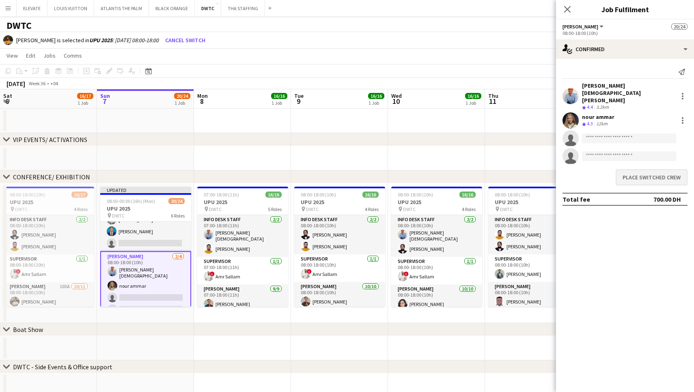
click at [647, 169] on button "Place switched crew" at bounding box center [651, 177] width 72 height 16
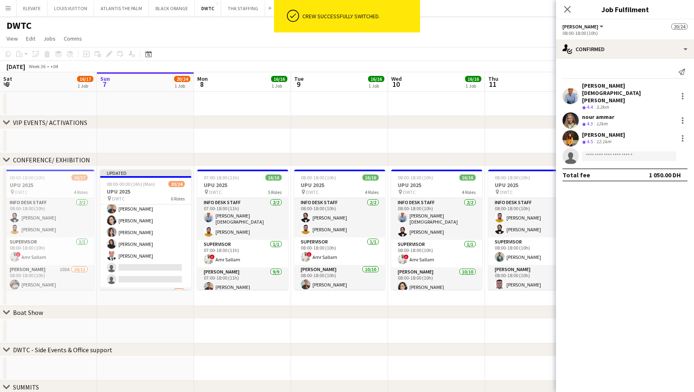
scroll to position [91, 0]
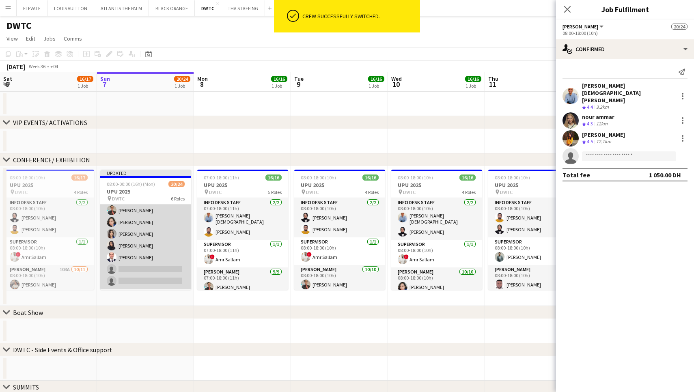
click at [151, 264] on app-card-role "Usher 8/10 08:00-18:00 (10h) Jevas Nangsi Iheb Bouzriba Maria liza Espedang Alb…" at bounding box center [145, 221] width 91 height 136
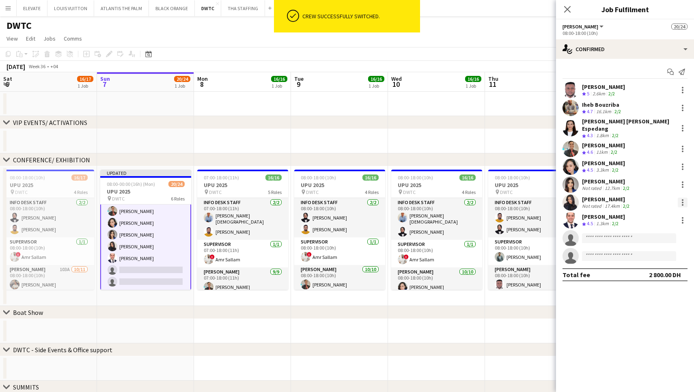
click at [679, 198] on div at bounding box center [682, 203] width 10 height 10
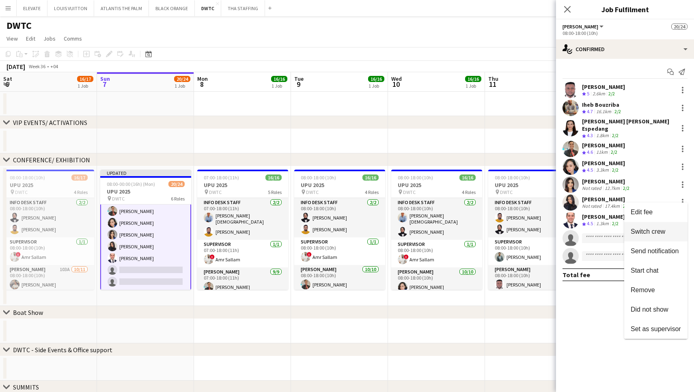
click at [659, 232] on span "Switch crew" at bounding box center [647, 231] width 34 height 7
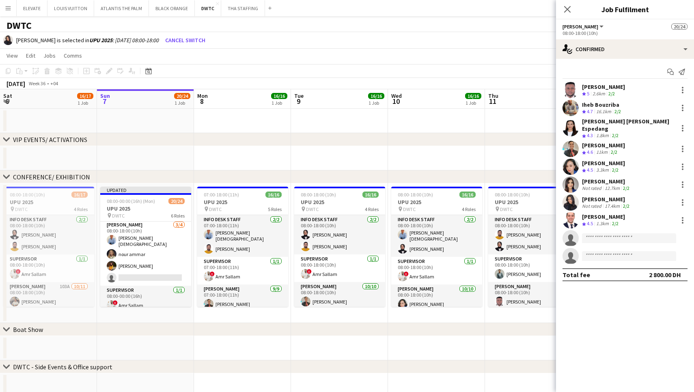
scroll to position [245, 0]
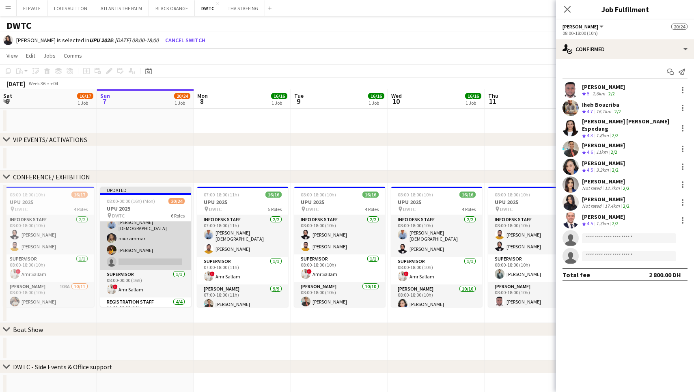
click at [157, 250] on app-card-role "Usher 3/4 08:00-18:00 (10h) Lloyd Christian Gonzalo nour ammar Ayesha Shaikh si…" at bounding box center [145, 236] width 91 height 65
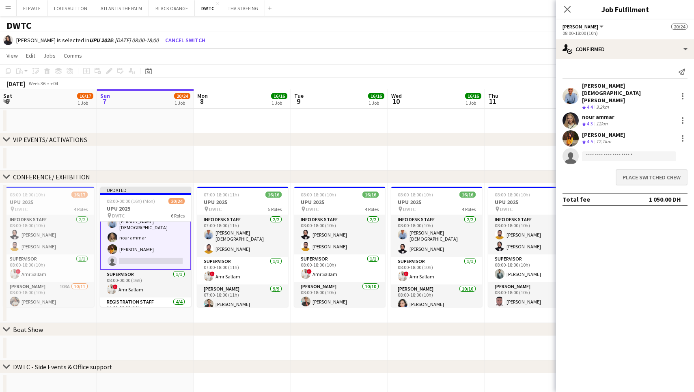
click at [636, 169] on button "Place switched crew" at bounding box center [651, 177] width 72 height 16
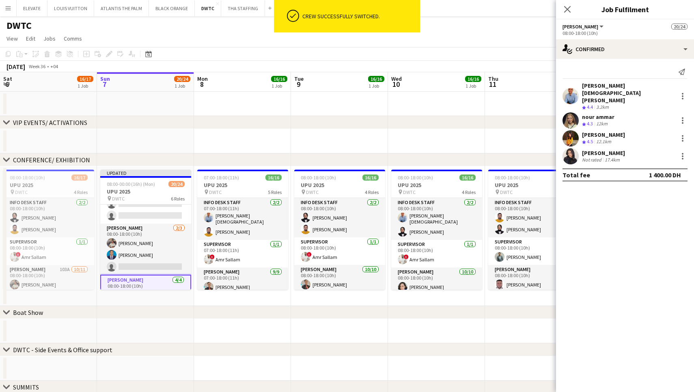
scroll to position [151, 0]
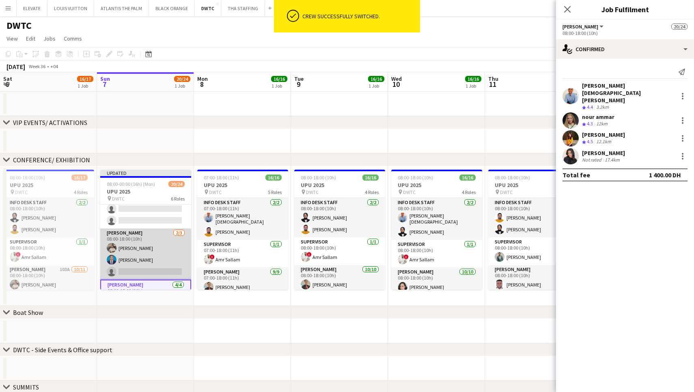
click at [148, 257] on app-card-role "Usher 2/3 08:00-18:00 (10h) Muhammad Fayaz Benjamin Ofidi single-neutral-actions" at bounding box center [145, 253] width 91 height 51
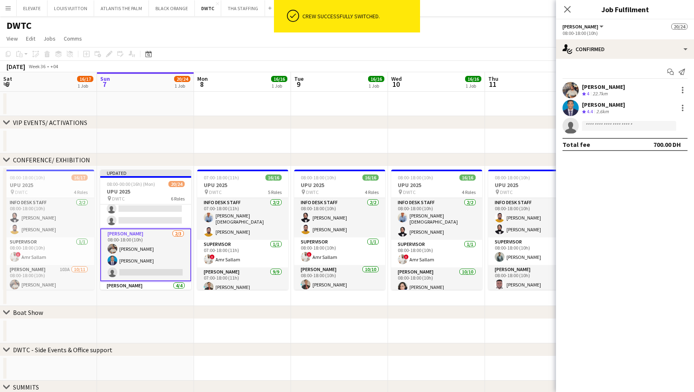
click at [622, 60] on div "Start chat Send notification Muhammad Fayaz Crew rating 4 22.7km Benjamin Ofidi…" at bounding box center [625, 108] width 138 height 99
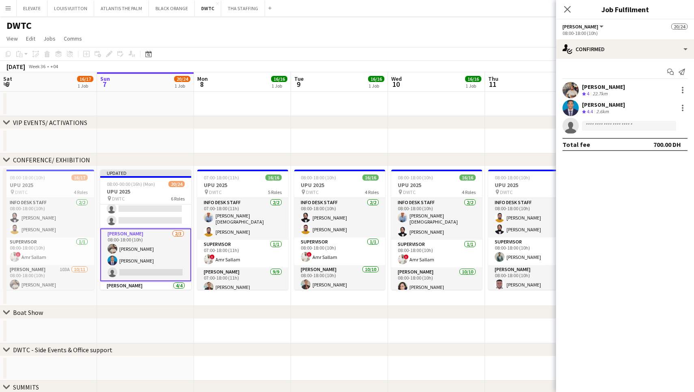
click at [625, 60] on div "Start chat Send notification Muhammad Fayaz Crew rating 4 22.7km Benjamin Ofidi…" at bounding box center [625, 108] width 138 height 99
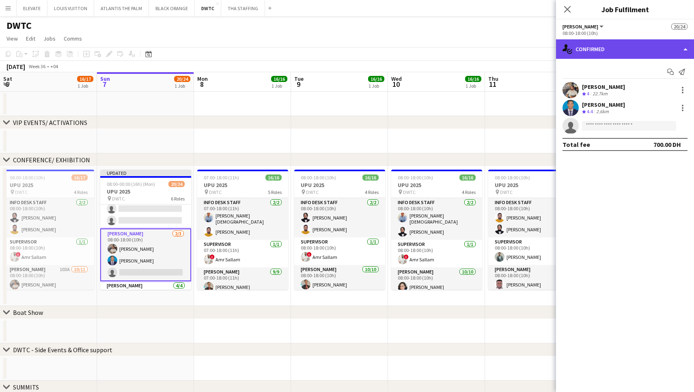
click at [637, 55] on div "single-neutral-actions-check-2 Confirmed" at bounding box center [625, 48] width 138 height 19
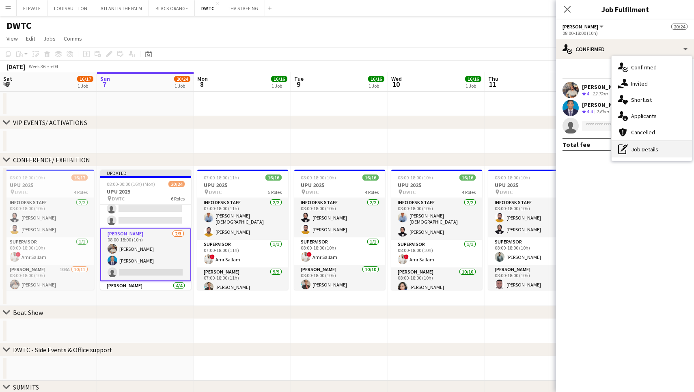
click at [643, 149] on div "pen-write Job Details" at bounding box center [651, 149] width 80 height 16
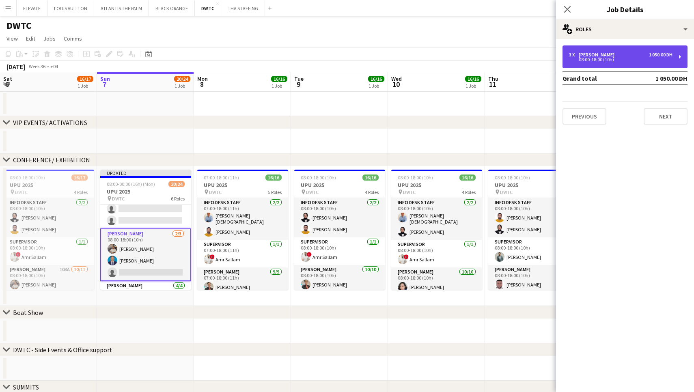
click at [634, 67] on div "3 x Usher 1 050.00 DH 08:00-18:00 (10h)" at bounding box center [624, 56] width 125 height 23
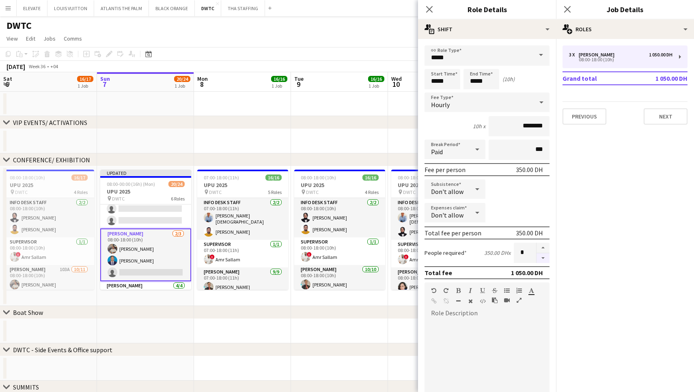
click at [541, 261] on button "button" at bounding box center [542, 258] width 13 height 10
type input "*"
click at [477, 79] on body "Menu Boards Boards Boards All jobs Status Workforce Workforce My Workforce Recr…" at bounding box center [347, 272] width 694 height 544
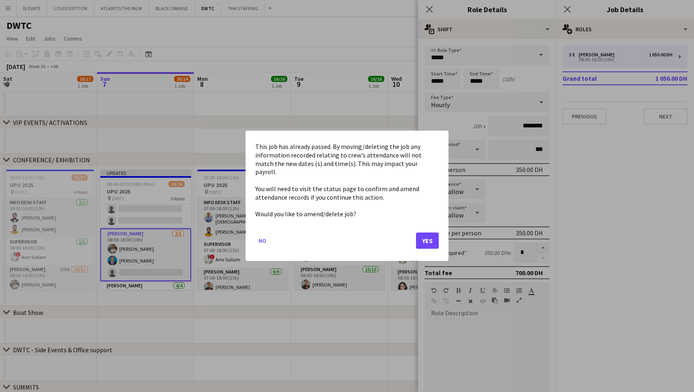
click at [423, 234] on button "Yes" at bounding box center [427, 241] width 23 height 16
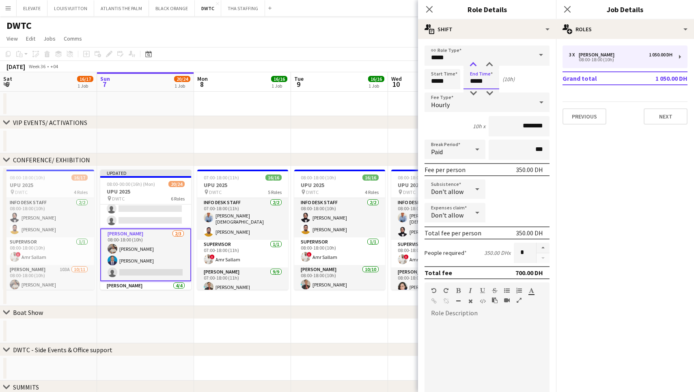
click at [474, 62] on div at bounding box center [473, 65] width 16 height 8
type input "*****"
click at [474, 62] on div at bounding box center [473, 65] width 16 height 8
click at [170, 146] on app-date-cell at bounding box center [145, 141] width 97 height 24
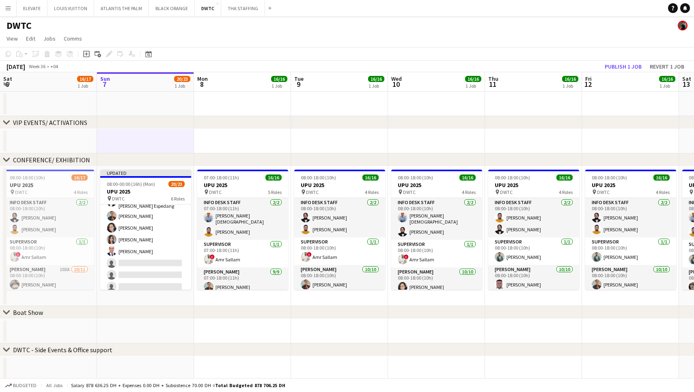
scroll to position [84, 0]
click at [155, 244] on app-card-role "Usher 7/10 08:00-18:00 (10h) Jevas Nangsi Iheb Bouzriba Maria liza Espedang Alb…" at bounding box center [145, 228] width 91 height 136
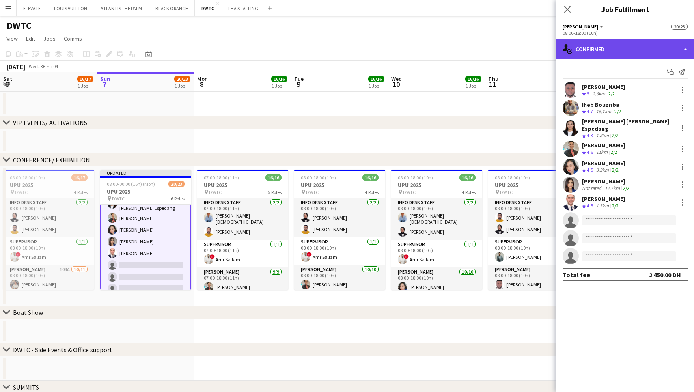
click at [599, 55] on div "single-neutral-actions-check-2 Confirmed" at bounding box center [625, 48] width 138 height 19
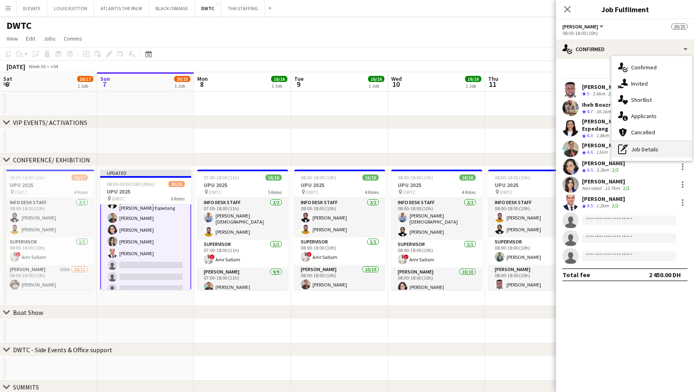
click at [650, 148] on div "pen-write Job Details" at bounding box center [651, 149] width 80 height 16
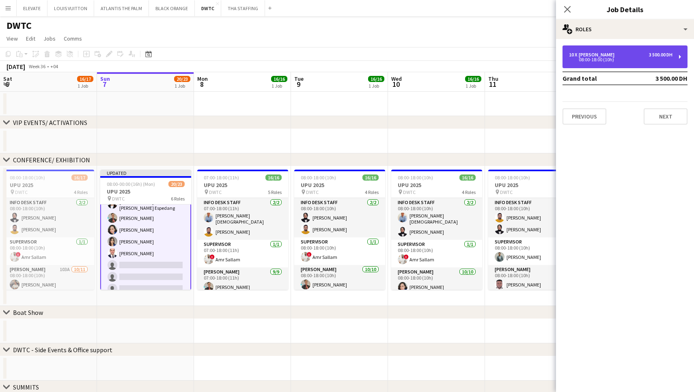
click at [588, 60] on div "08:00-18:00 (10h)" at bounding box center [620, 60] width 103 height 4
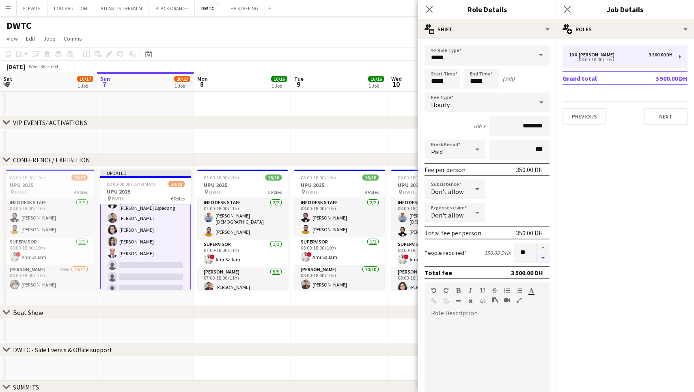
click at [544, 258] on button "button" at bounding box center [542, 258] width 13 height 10
type input "*"
click at [544, 258] on div at bounding box center [542, 253] width 13 height 20
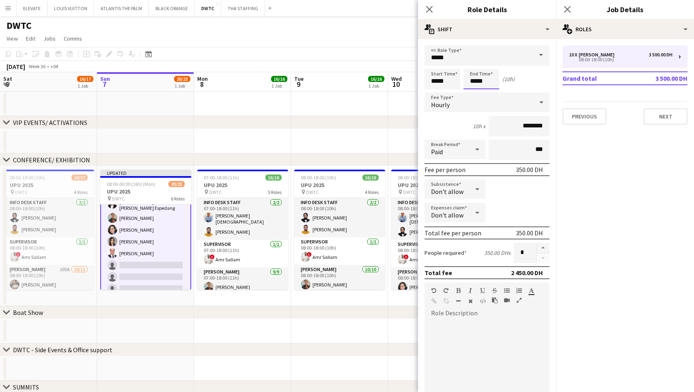
click at [483, 86] on body "Menu Boards Boards Boards All jobs Status Workforce Workforce My Workforce Recr…" at bounding box center [347, 272] width 694 height 544
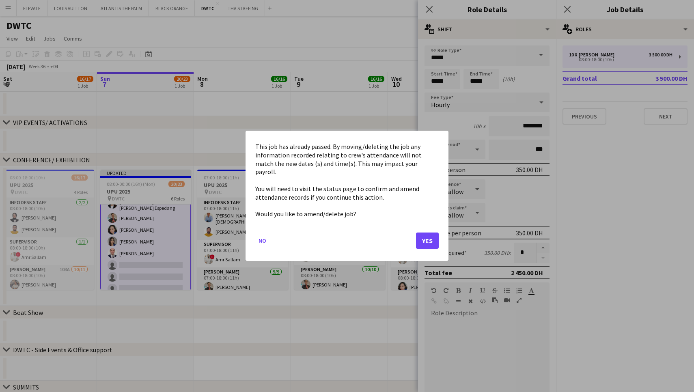
click at [421, 239] on button "Yes" at bounding box center [427, 241] width 23 height 16
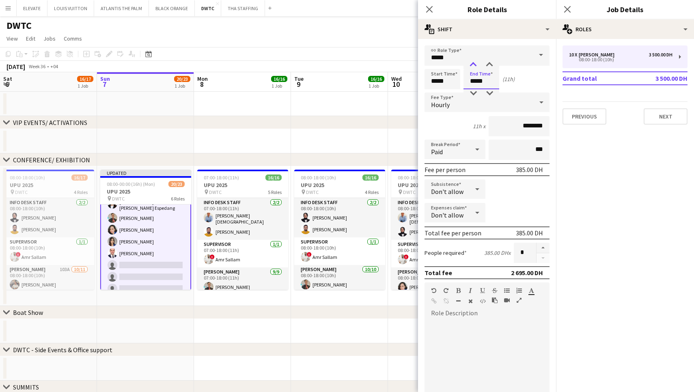
click at [474, 64] on div at bounding box center [473, 65] width 16 height 8
type input "*****"
click at [474, 64] on div at bounding box center [473, 65] width 16 height 8
click at [157, 148] on app-date-cell at bounding box center [145, 141] width 97 height 24
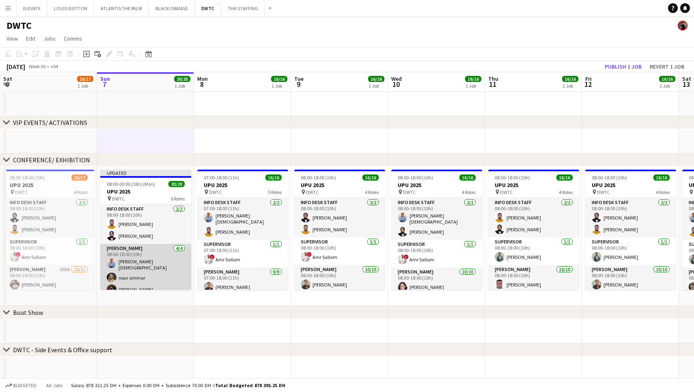
scroll to position [0, 0]
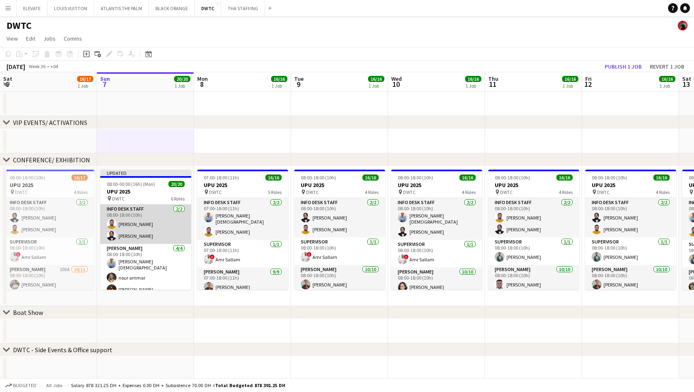
click at [147, 232] on app-card-role "Info desk staff 2/2 08:00-18:00 (10h) Adeel Ahmad Fotima Naimova" at bounding box center [145, 223] width 91 height 39
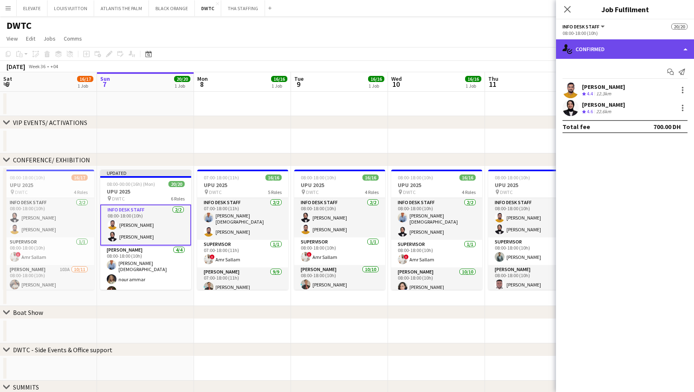
click at [606, 52] on div "single-neutral-actions-check-2 Confirmed" at bounding box center [625, 48] width 138 height 19
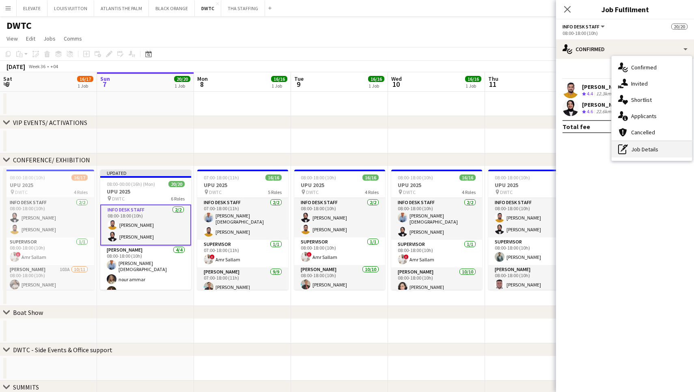
click at [632, 147] on div "pen-write Job Details" at bounding box center [651, 149] width 80 height 16
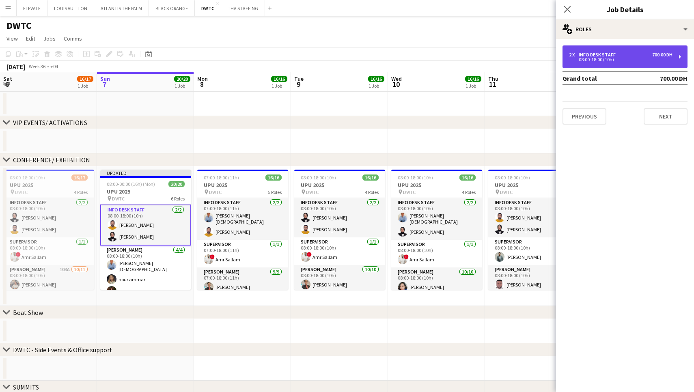
click at [586, 54] on div "Info desk staff" at bounding box center [598, 55] width 40 height 6
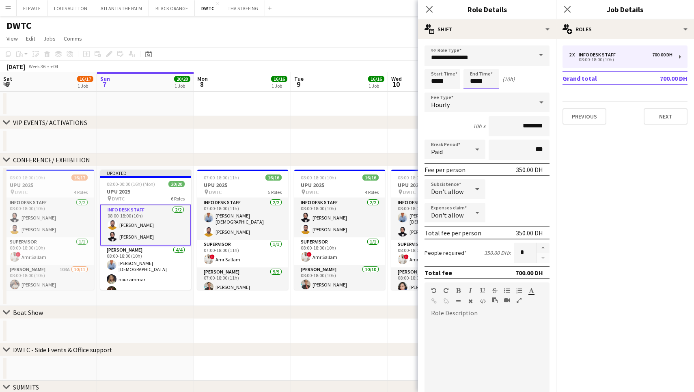
click at [488, 82] on body "Menu Boards Boards Boards All jobs Status Workforce Workforce My Workforce Recr…" at bounding box center [347, 272] width 694 height 544
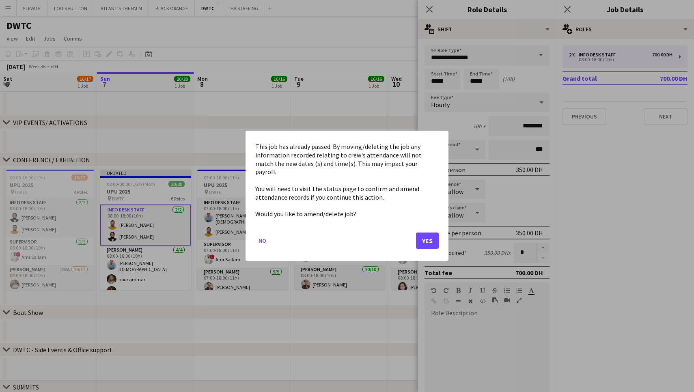
click at [429, 233] on button "Yes" at bounding box center [427, 241] width 23 height 16
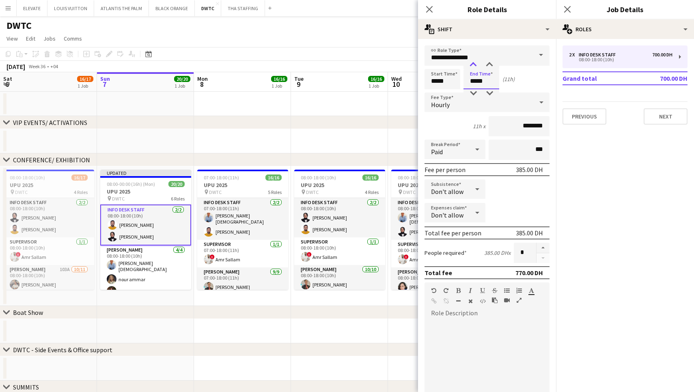
click at [473, 69] on div at bounding box center [473, 65] width 16 height 8
type input "*****"
click at [473, 69] on div at bounding box center [473, 65] width 16 height 8
click at [169, 143] on app-date-cell at bounding box center [145, 141] width 97 height 24
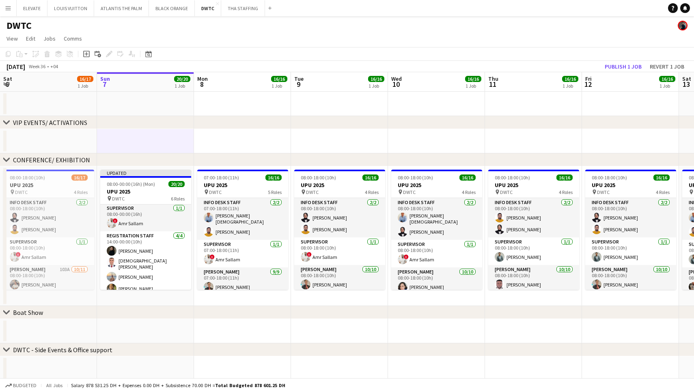
scroll to position [245, 0]
click at [629, 64] on button "Publish 1 job" at bounding box center [622, 66] width 43 height 11
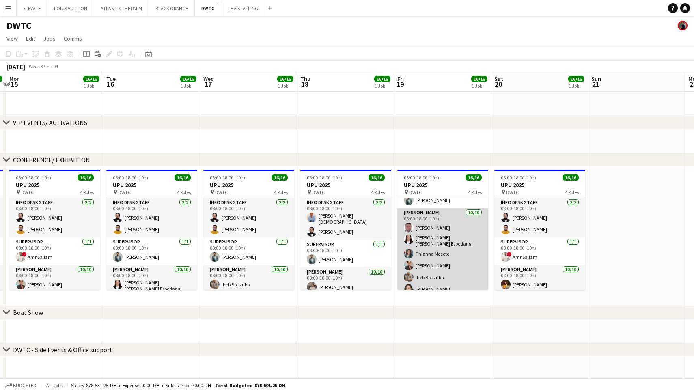
scroll to position [58, 0]
click at [443, 247] on app-card-role "Usher 10/10 08:00-18:00 (10h) Jevas Nangsi Maria liza Espedang Thianna Nocete A…" at bounding box center [442, 278] width 91 height 136
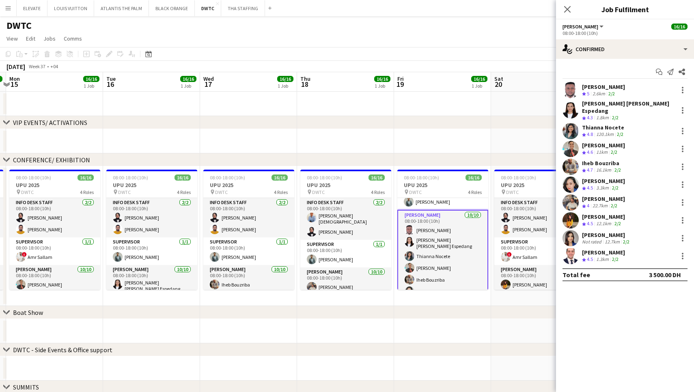
click at [612, 131] on div "120.1km" at bounding box center [604, 134] width 21 height 7
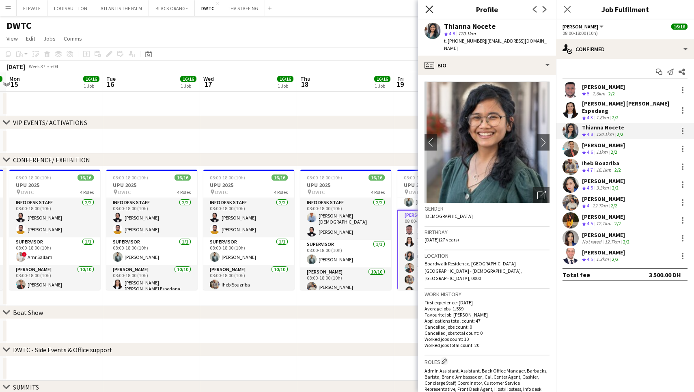
click at [430, 7] on icon "Close pop-in" at bounding box center [429, 9] width 8 height 8
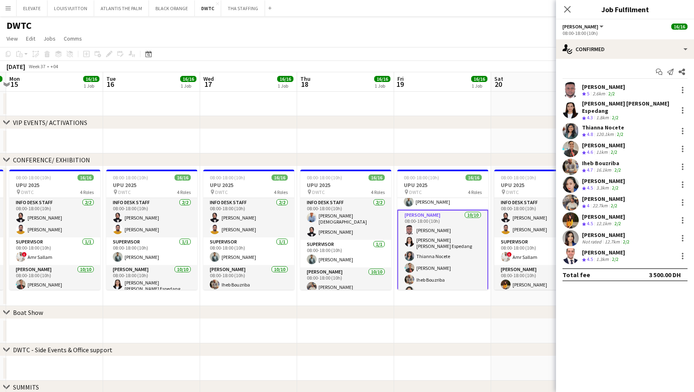
click at [584, 124] on div "Thianna Nocete" at bounding box center [603, 127] width 43 height 7
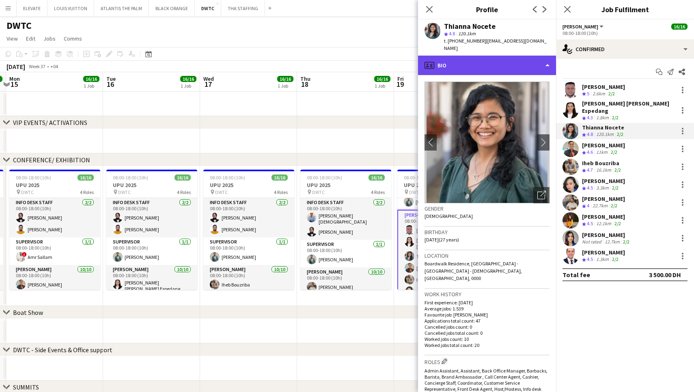
click at [476, 59] on div "profile Bio" at bounding box center [487, 65] width 138 height 19
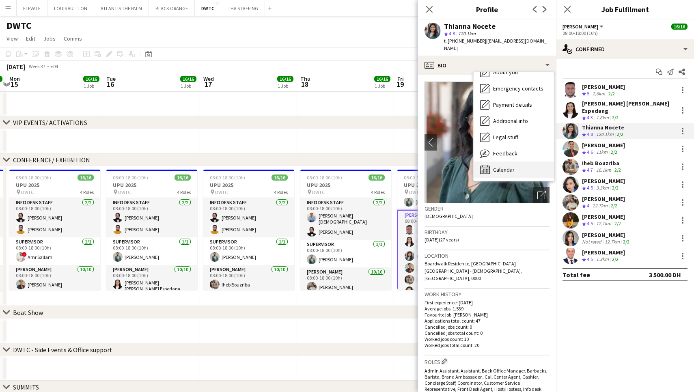
scroll to position [44, 0]
click at [516, 161] on div "Calendar Calendar" at bounding box center [513, 169] width 80 height 16
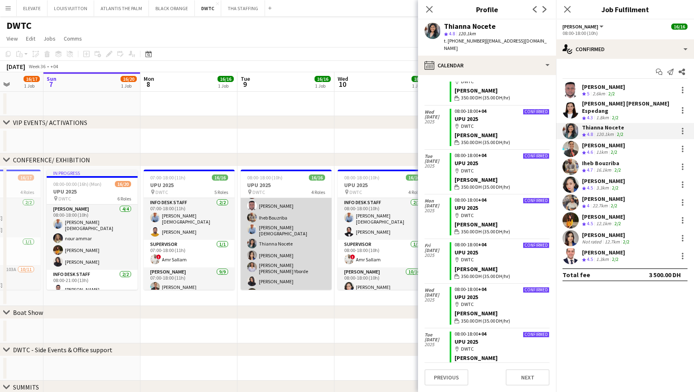
scroll to position [0, 248]
click at [297, 247] on app-card-role "Usher 10/10 08:00-18:00 (10h) Albert Arroyo Jevas Nangsi Iheb Bouzriba Lloyd Ch…" at bounding box center [285, 243] width 91 height 138
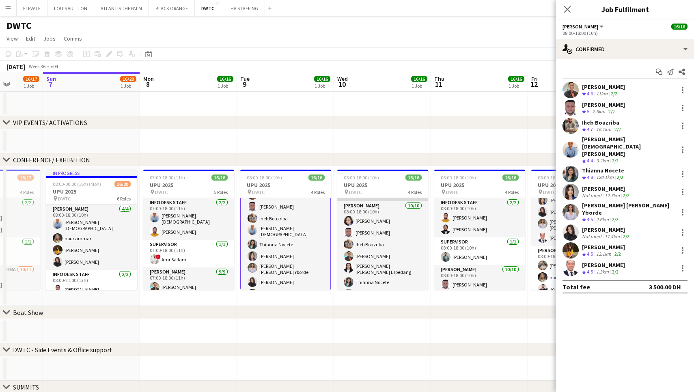
scroll to position [67, 0]
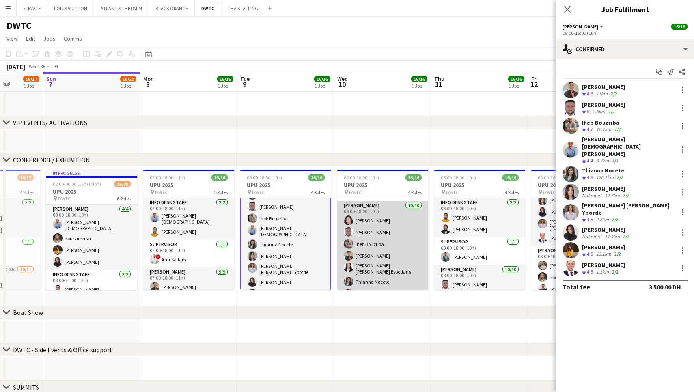
click at [366, 250] on app-card-role "Usher 10/10 08:00-18:00 (10h) Cherubim Reyes Jevas Nangsi Iheb Bouzriba Albert …" at bounding box center [382, 270] width 91 height 138
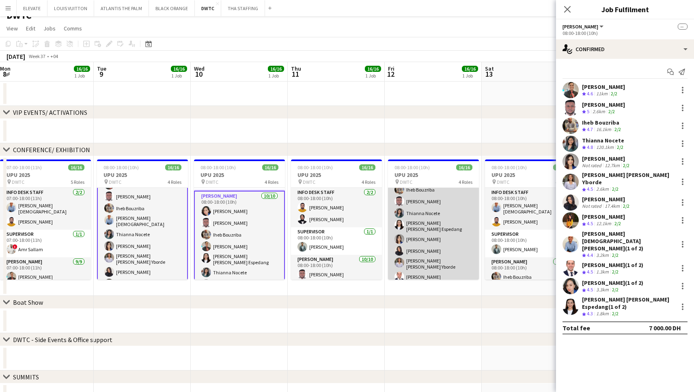
scroll to position [104, 0]
click at [445, 228] on app-card-role "Usher 10/10 08:00-18:00 (10h) Albert Arroyo Lloyd Christian Gonzalo Iheb Bouzri…" at bounding box center [433, 220] width 91 height 141
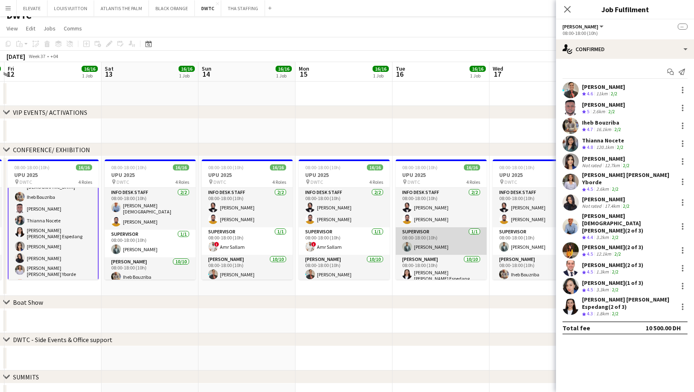
scroll to position [6, 0]
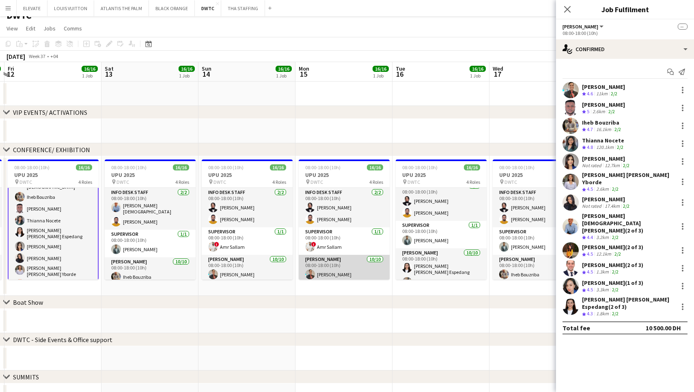
click at [359, 271] on app-card-role "Usher 10/10 08:00-18:00 (10h) Albert Arroyo Iheb Bouzriba Thianna Nocete Muhamm…" at bounding box center [344, 324] width 91 height 138
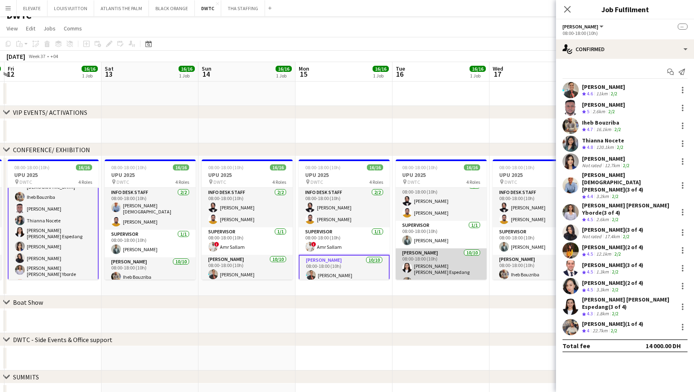
click at [428, 264] on app-card-role "Usher 10/10 08:00-18:00 (10h) Maria liza Espedang Muhammad Fayaz Thianna Nocete…" at bounding box center [440, 317] width 91 height 138
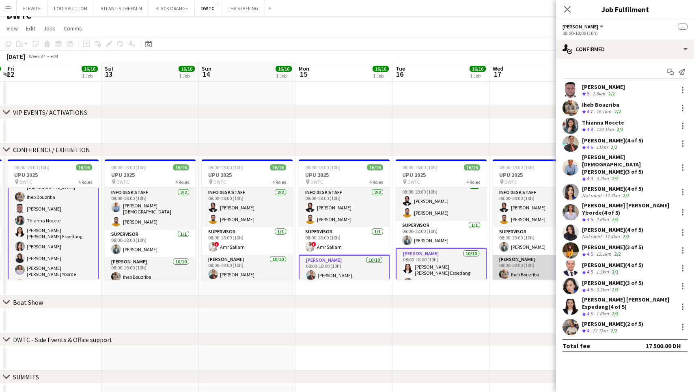
click at [523, 268] on app-card-role "Usher 10/10 08:00-18:00 (10h) Iheb Bouzriba Lloyd Christian Gonzalo Jevas Nangs…" at bounding box center [537, 324] width 91 height 138
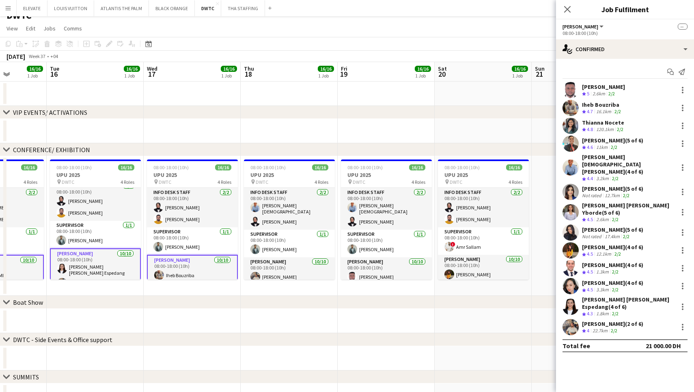
scroll to position [0, 348]
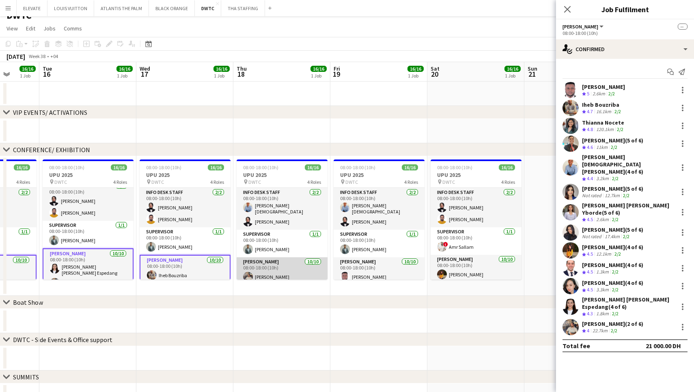
click at [306, 274] on app-card-role "Usher 10/10 08:00-18:00 (10h) Muhammad Fayaz Cherubim Reyes Albert Arroyo Iheb …" at bounding box center [281, 325] width 91 height 136
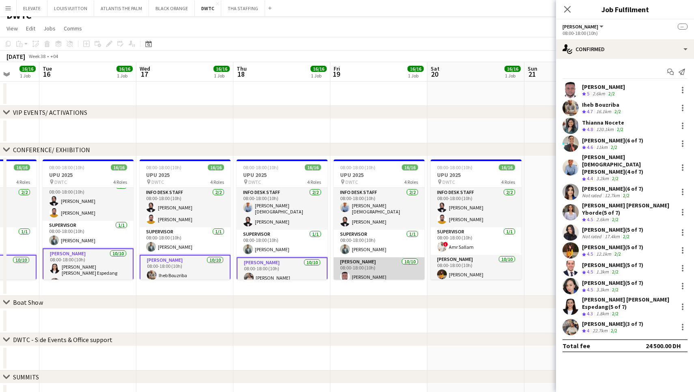
click at [363, 270] on app-card-role "Usher 10/10 08:00-18:00 (10h) Jevas Nangsi Maria liza Espedang Thianna Nocete A…" at bounding box center [378, 325] width 91 height 136
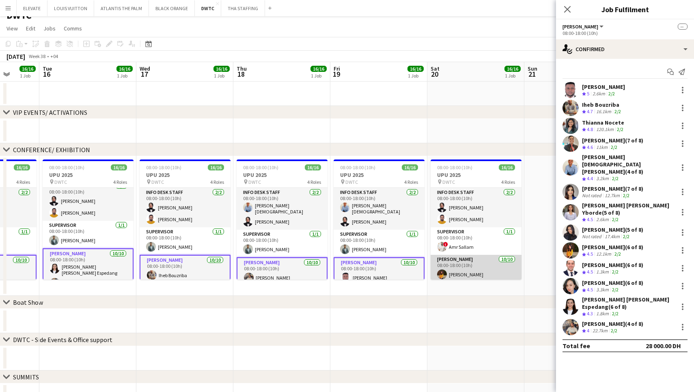
click at [462, 271] on app-card-role "Usher 10/10 08:00-18:00 (10h) Ayesha Shaikh Tashya Fernando Jevas Nangsi Albert…" at bounding box center [475, 324] width 91 height 138
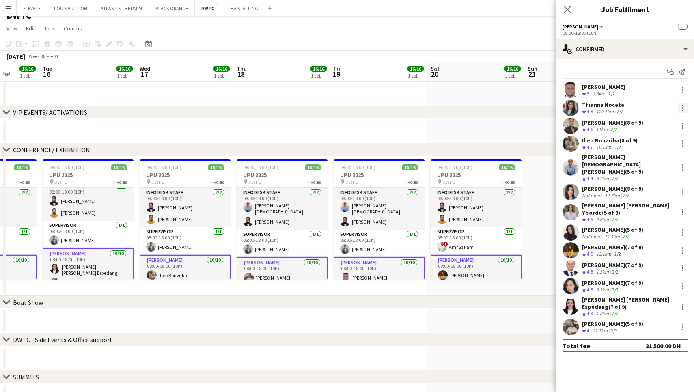
click at [681, 107] on div at bounding box center [682, 108] width 10 height 10
click at [662, 177] on button "Remove" at bounding box center [655, 181] width 63 height 19
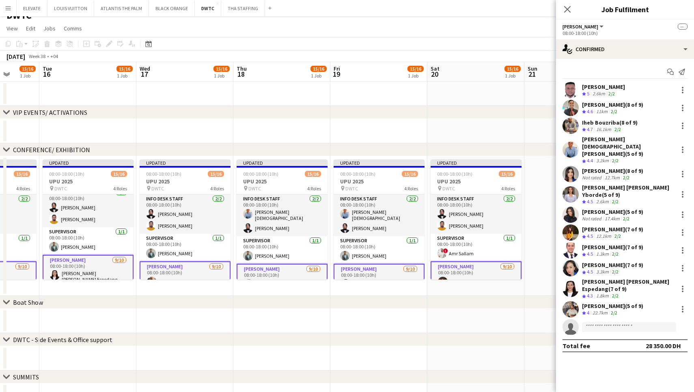
click at [500, 136] on app-date-cell at bounding box center [475, 131] width 97 height 24
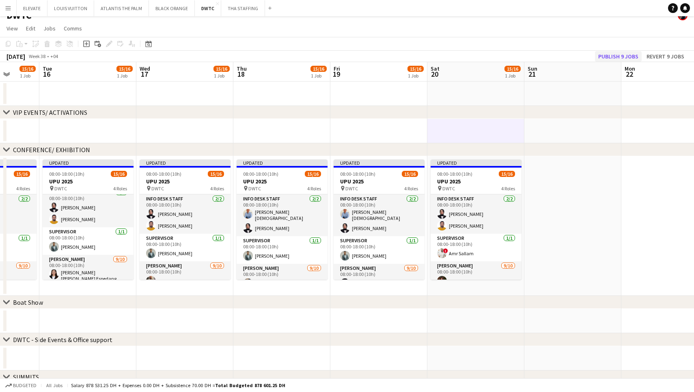
click at [623, 58] on button "Publish 9 jobs" at bounding box center [618, 56] width 47 height 11
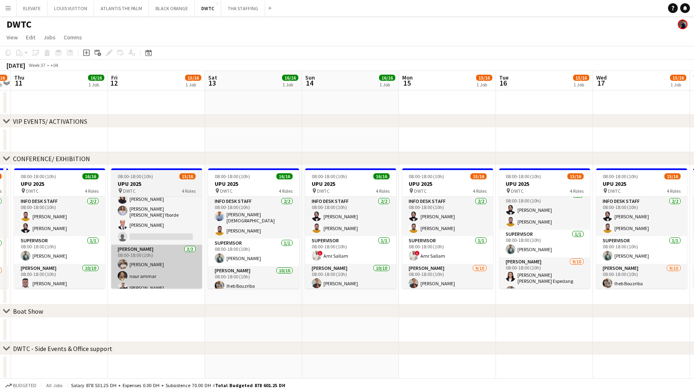
scroll to position [0, 274]
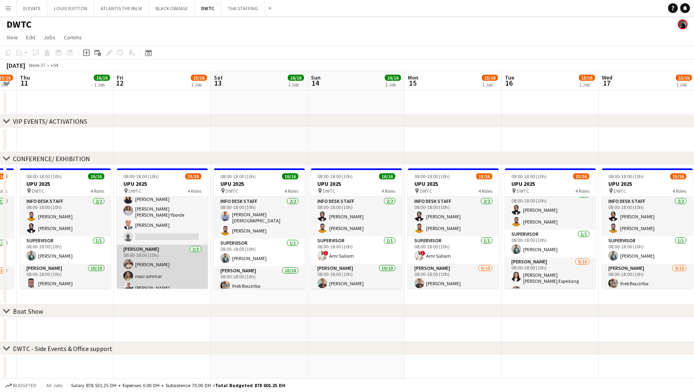
click at [179, 258] on app-card-role "Usher 3/3 08:00-18:00 (10h) Muhammad Fayaz nour ammar Radwan Jrish" at bounding box center [162, 270] width 91 height 51
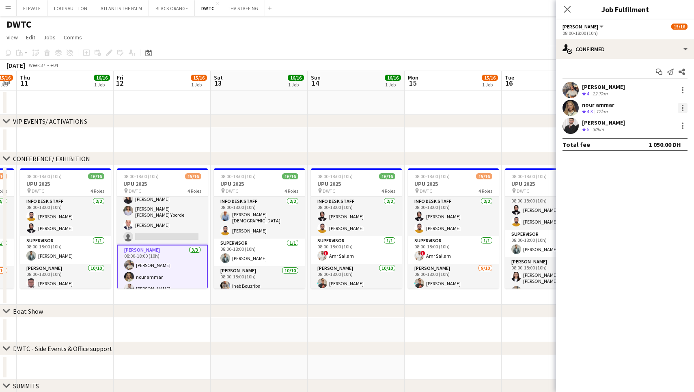
click at [680, 106] on div at bounding box center [682, 108] width 10 height 10
click at [661, 139] on span "Switch crew" at bounding box center [647, 142] width 34 height 7
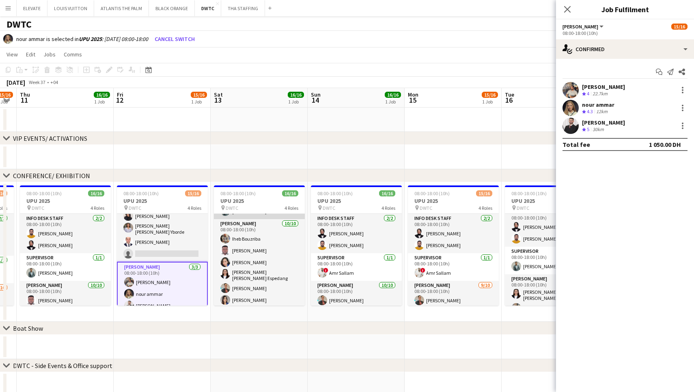
scroll to position [67, 0]
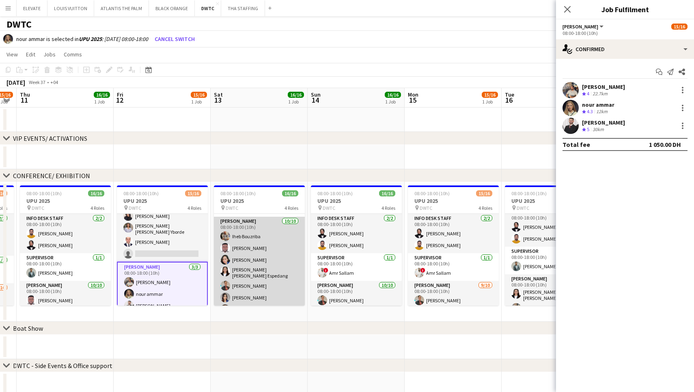
click at [275, 273] on app-card-role "Usher 10/10 08:00-18:00 (10h) Iheb Bouzriba Jevas Nangsi Cherubim Reyes Maria l…" at bounding box center [259, 286] width 91 height 138
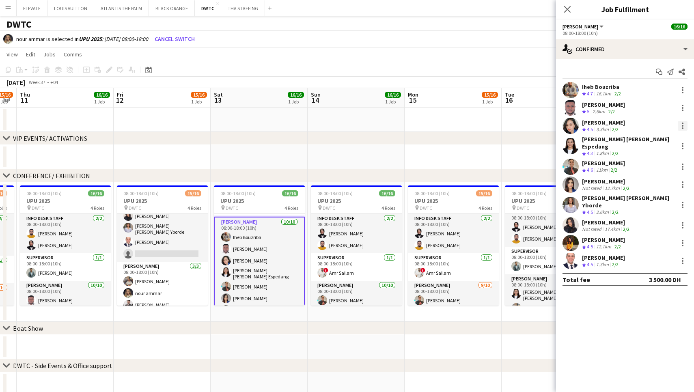
click at [683, 125] on div at bounding box center [682, 126] width 10 height 10
click at [643, 156] on button "Switch with" at bounding box center [655, 159] width 63 height 19
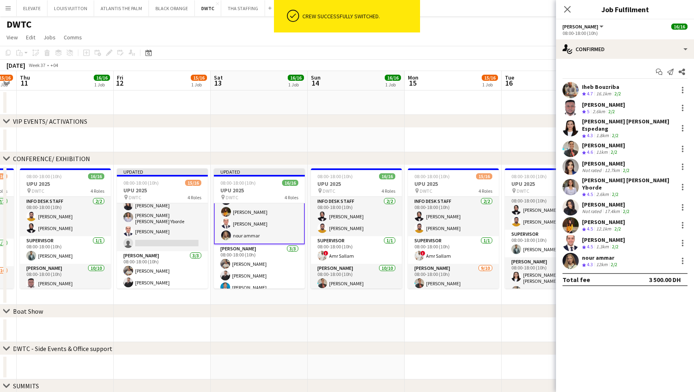
scroll to position [168, 0]
click at [357, 135] on app-date-cell at bounding box center [355, 140] width 97 height 24
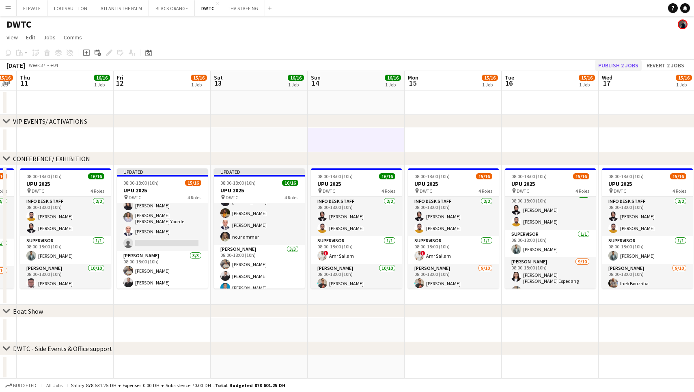
click at [607, 67] on button "Publish 2 jobs" at bounding box center [618, 65] width 47 height 11
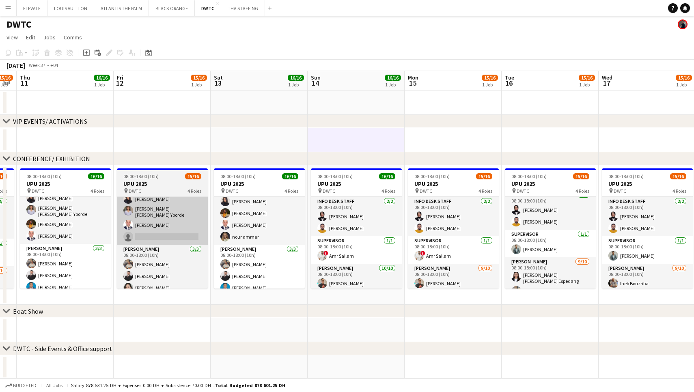
scroll to position [160, 0]
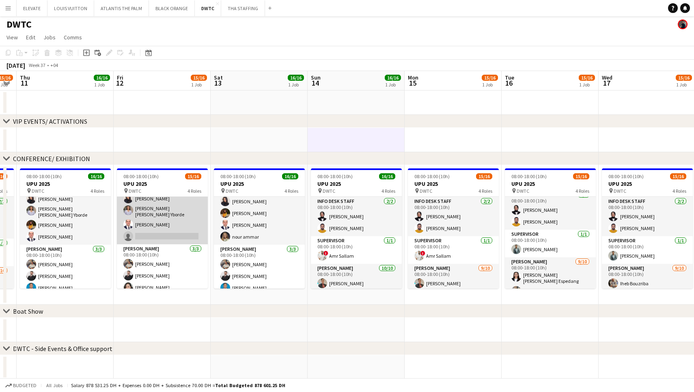
click at [162, 253] on app-card-role "Usher 3/3 08:00-18:00 (10h) Muhammad Fayaz Radwan Jrish Cherubim Reyes" at bounding box center [162, 269] width 91 height 51
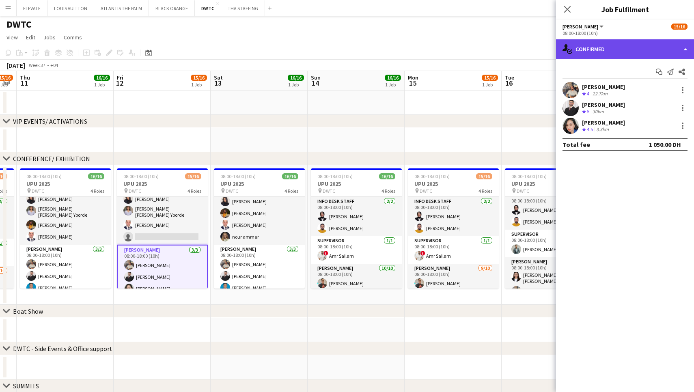
click at [627, 54] on div "single-neutral-actions-check-2 Confirmed" at bounding box center [625, 48] width 138 height 19
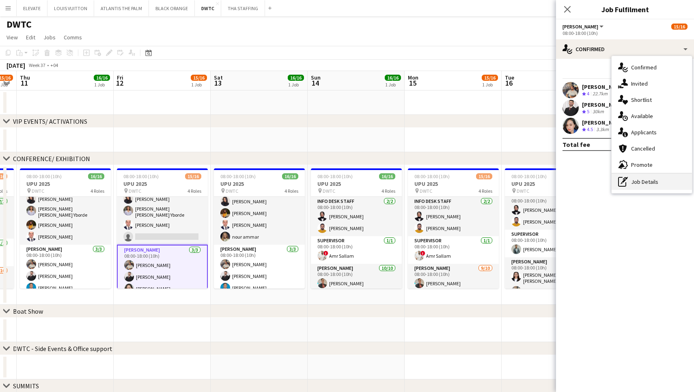
click at [641, 184] on div "pen-write Job Details" at bounding box center [651, 182] width 80 height 16
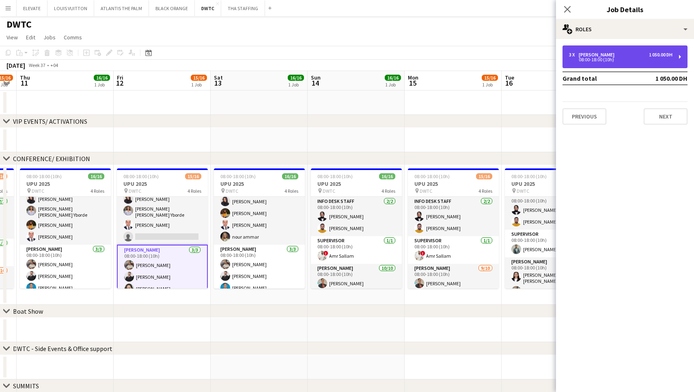
click at [653, 59] on div "08:00-18:00 (10h)" at bounding box center [620, 60] width 103 height 4
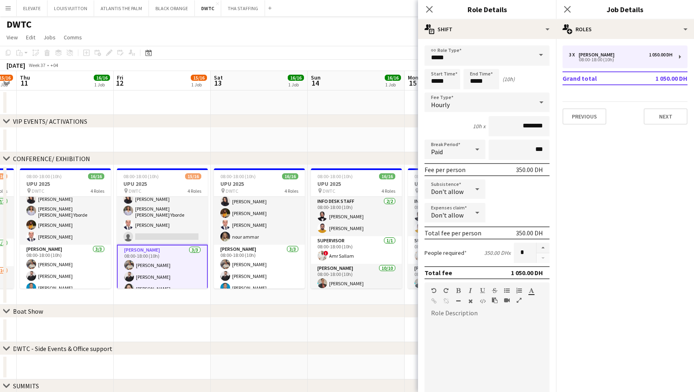
click at [340, 145] on app-date-cell at bounding box center [355, 140] width 97 height 24
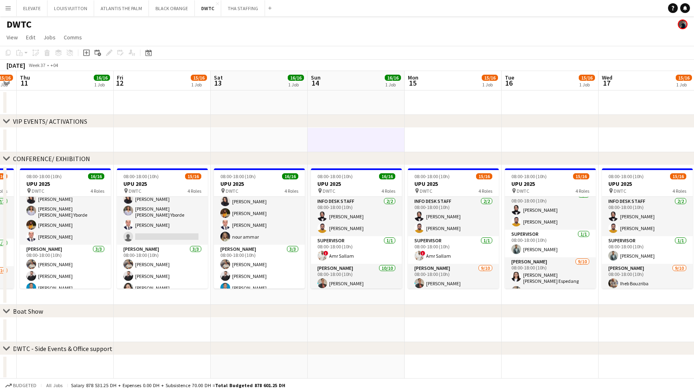
click at [340, 145] on app-date-cell at bounding box center [355, 140] width 97 height 24
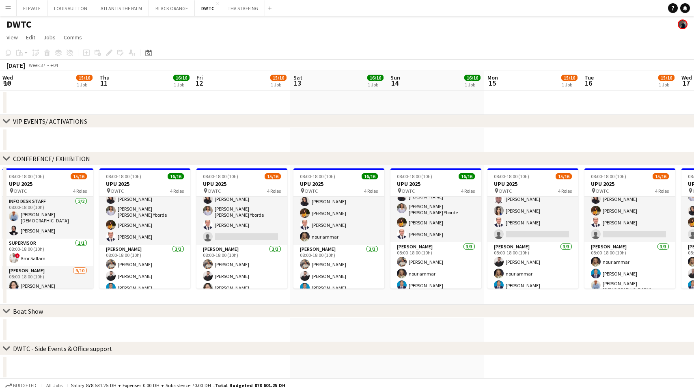
scroll to position [0, 191]
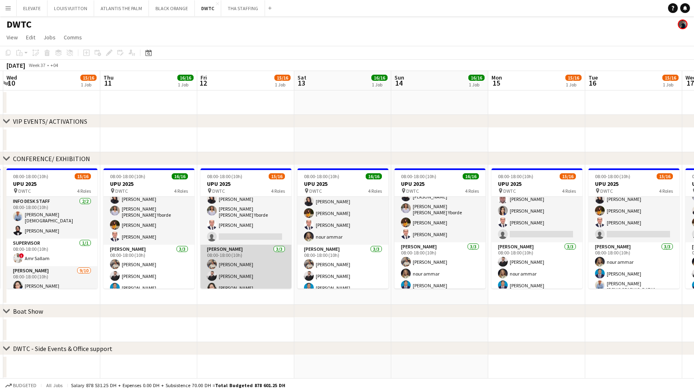
click at [248, 256] on app-card-role "Usher 3/3 08:00-18:00 (10h) Muhammad Fayaz Radwan Jrish Cherubim Reyes" at bounding box center [245, 270] width 91 height 51
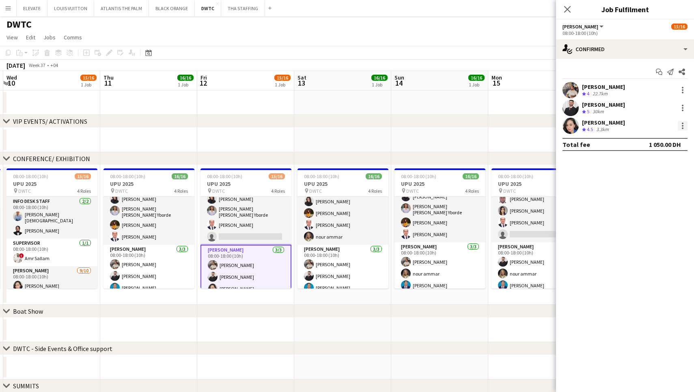
click at [681, 126] on div at bounding box center [682, 126] width 2 height 2
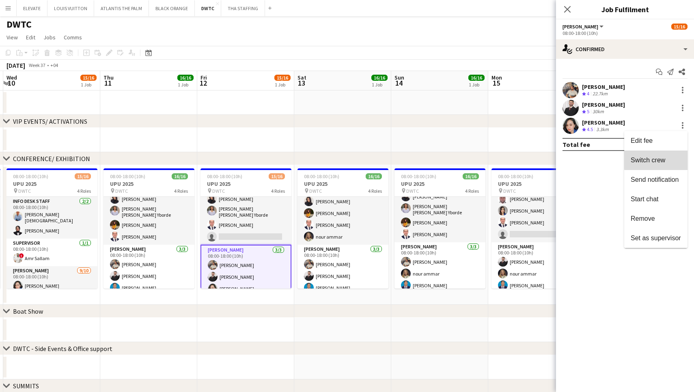
click at [661, 160] on span "Switch crew" at bounding box center [647, 160] width 34 height 7
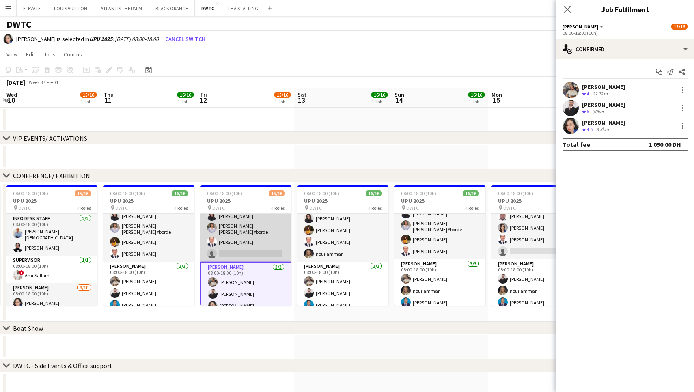
click at [273, 241] on app-card-role "Usher 9/10 08:00-18:00 (10h) Albert Arroyo Lloyd Christian Gonzalo Iheb Bouzrib…" at bounding box center [245, 191] width 91 height 141
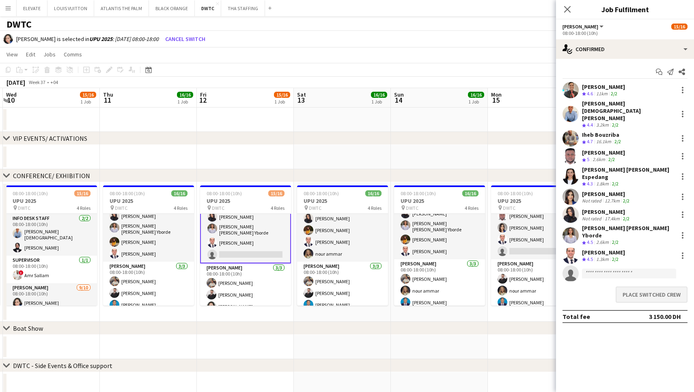
click at [662, 286] on button "Place switched crew" at bounding box center [651, 294] width 72 height 16
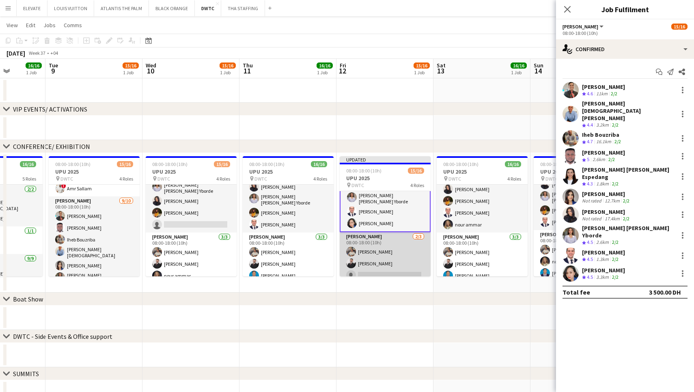
scroll to position [168, 0]
click at [372, 262] on app-card-role "Usher 2/3 08:00-18:00 (10h) Muhammad Fayaz Radwan Jrish single-neutral-actions" at bounding box center [384, 257] width 91 height 51
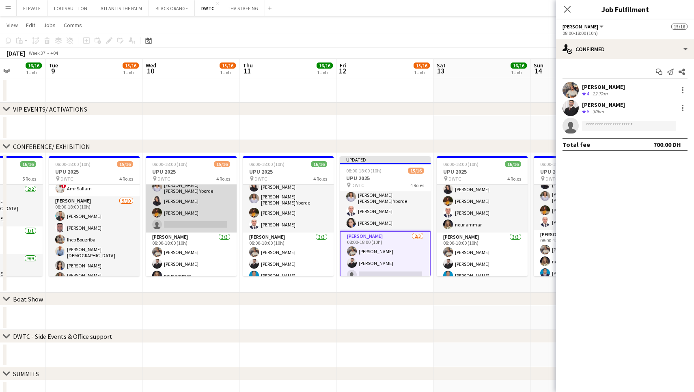
click at [220, 215] on app-card-role "Usher 9/10 08:00-18:00 (10h) Cherubim Reyes Jevas Nangsi Iheb Bouzriba Albert A…" at bounding box center [191, 163] width 91 height 138
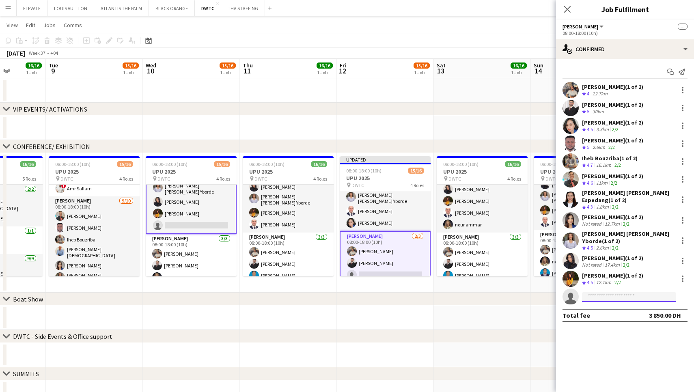
click at [645, 292] on input at bounding box center [629, 297] width 94 height 10
type input "********"
drag, startPoint x: 645, startPoint y: 289, endPoint x: 635, endPoint y: 307, distance: 21.2
click at [635, 308] on span "+971559496925" at bounding box center [628, 311] width 81 height 6
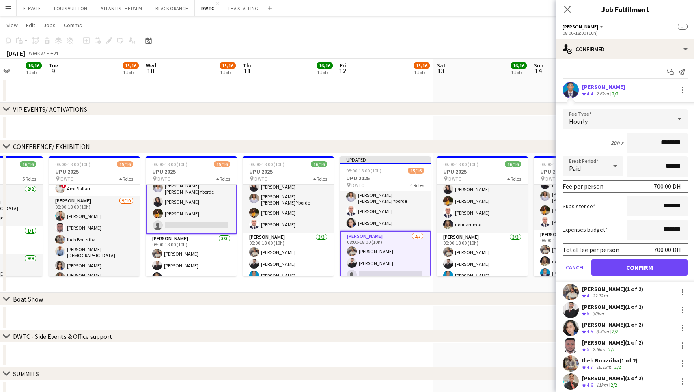
click at [639, 267] on button "Confirm" at bounding box center [639, 267] width 96 height 16
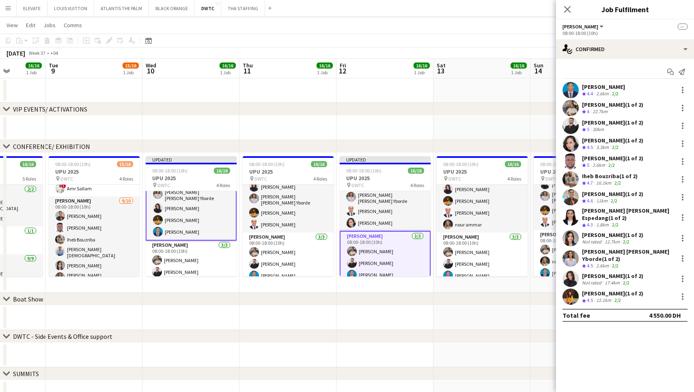
click at [327, 322] on app-date-cell at bounding box center [287, 317] width 97 height 24
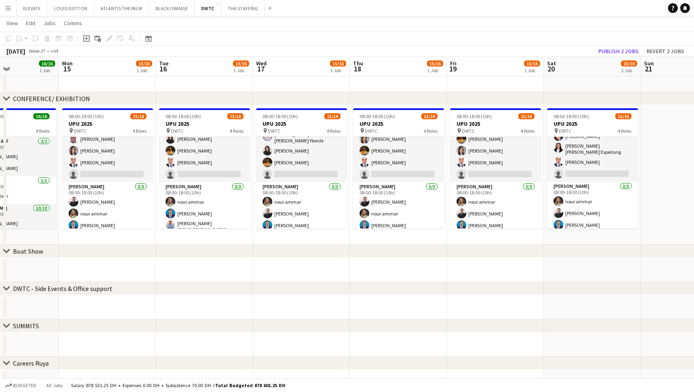
scroll to position [160, 0]
click at [617, 56] on button "Publish 2 jobs" at bounding box center [618, 51] width 47 height 11
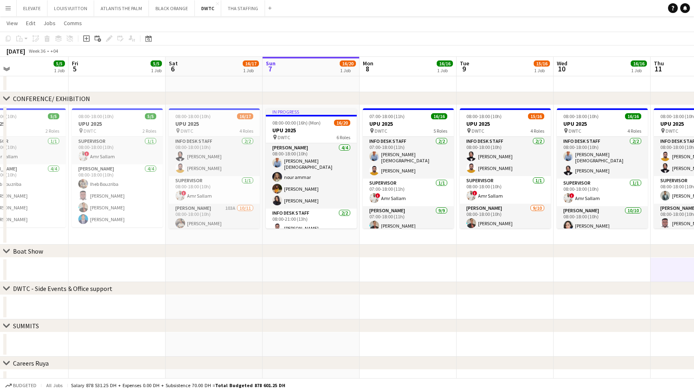
scroll to position [0, 331]
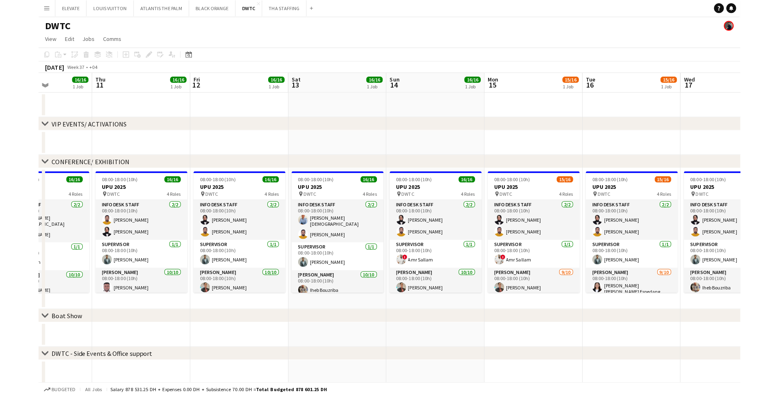
scroll to position [0, 237]
